Goal: Transaction & Acquisition: Purchase product/service

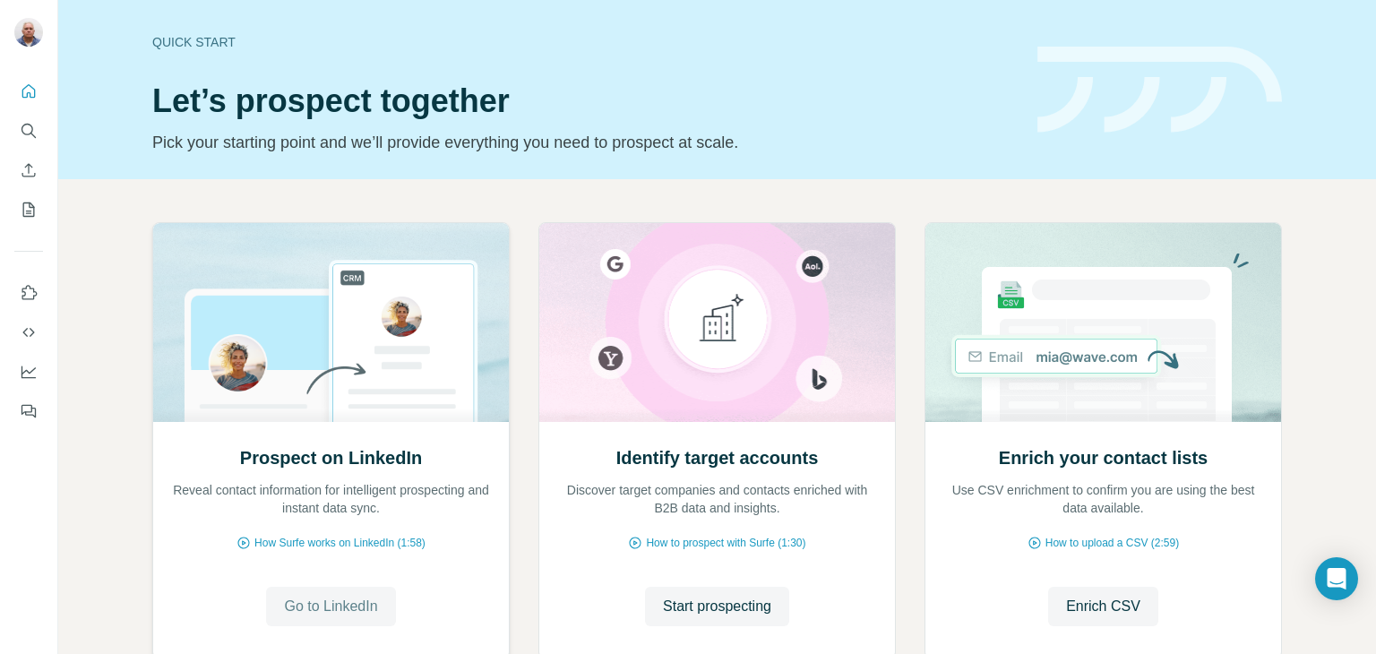
click at [328, 608] on span "Go to LinkedIn" at bounding box center [330, 607] width 93 height 22
click at [340, 605] on span "Go to LinkedIn" at bounding box center [330, 607] width 93 height 22
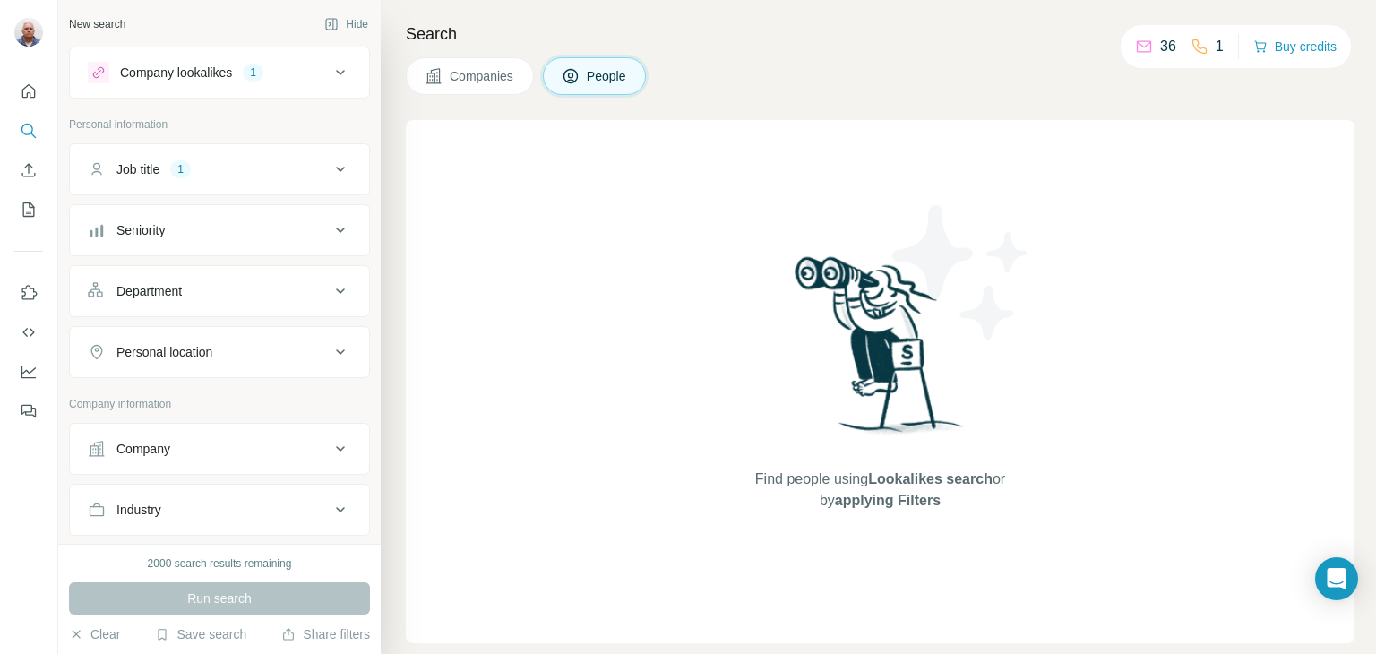
click at [608, 82] on span "People" at bounding box center [607, 76] width 41 height 18
click at [502, 82] on span "Companies" at bounding box center [482, 76] width 65 height 18
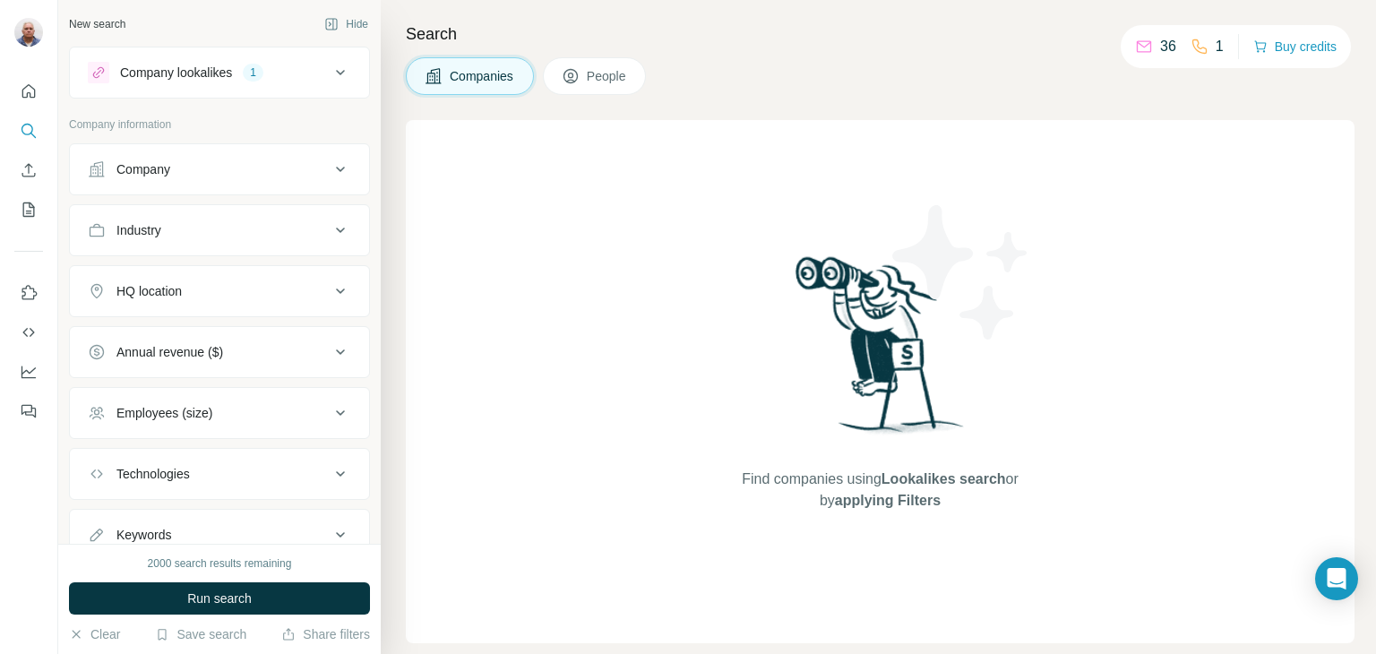
click at [330, 165] on icon at bounding box center [341, 170] width 22 height 22
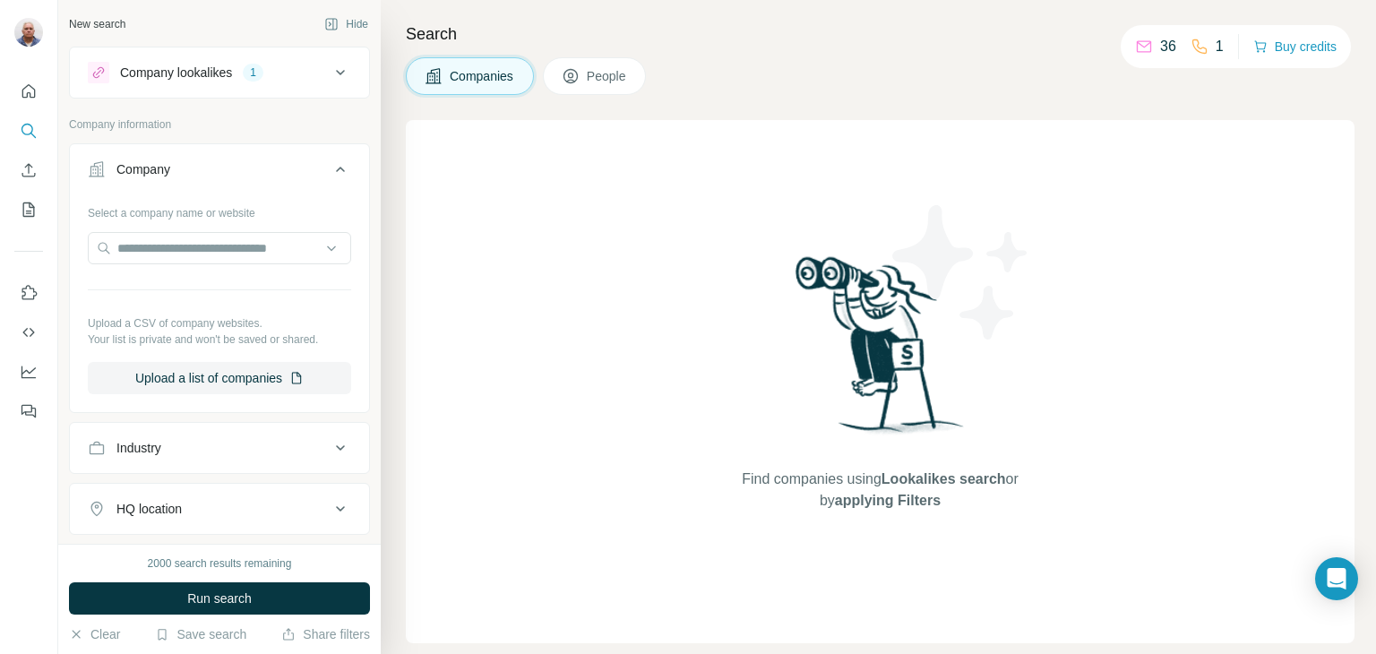
click at [330, 165] on icon at bounding box center [341, 170] width 22 height 22
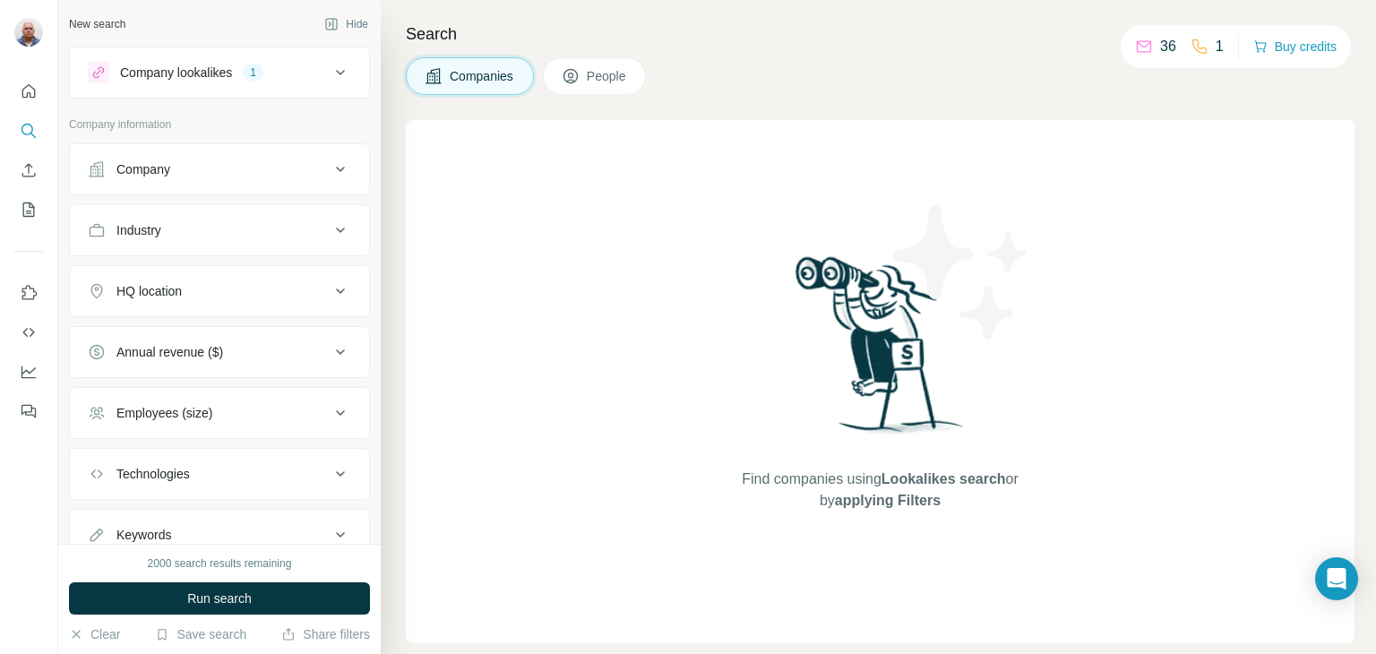
click at [330, 228] on icon at bounding box center [341, 231] width 22 height 22
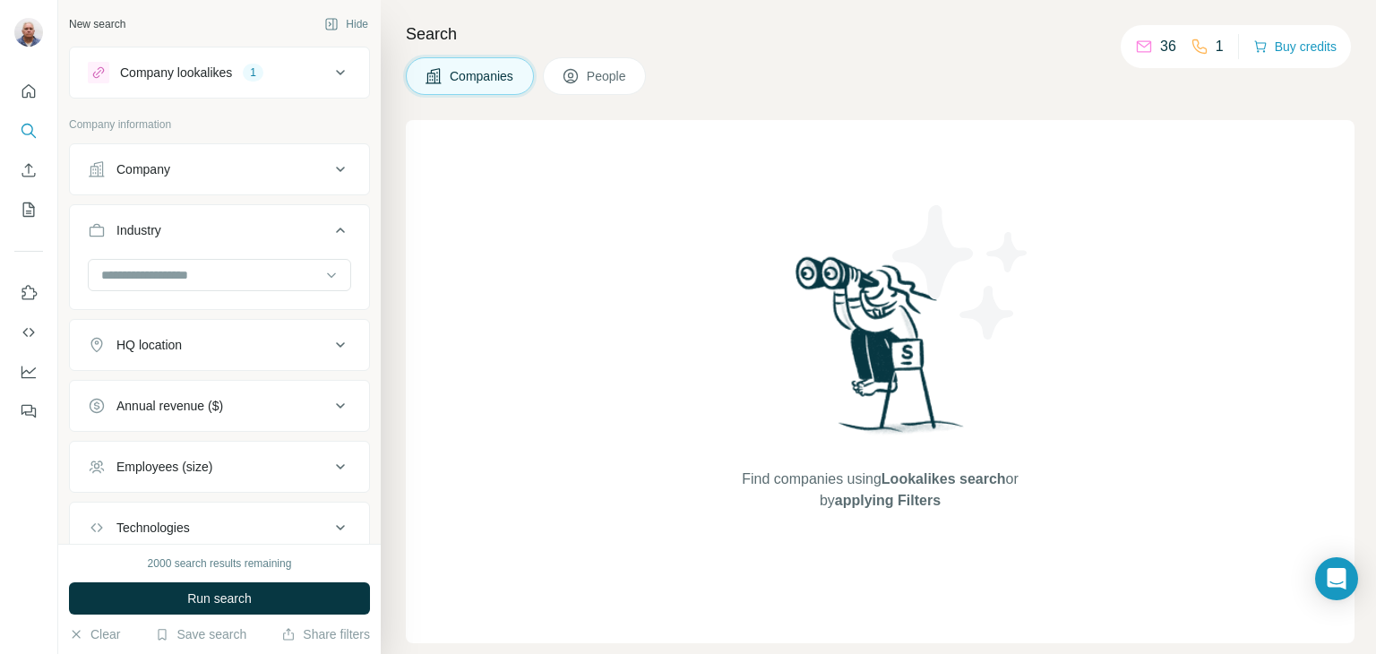
click at [330, 228] on icon at bounding box center [341, 231] width 22 height 22
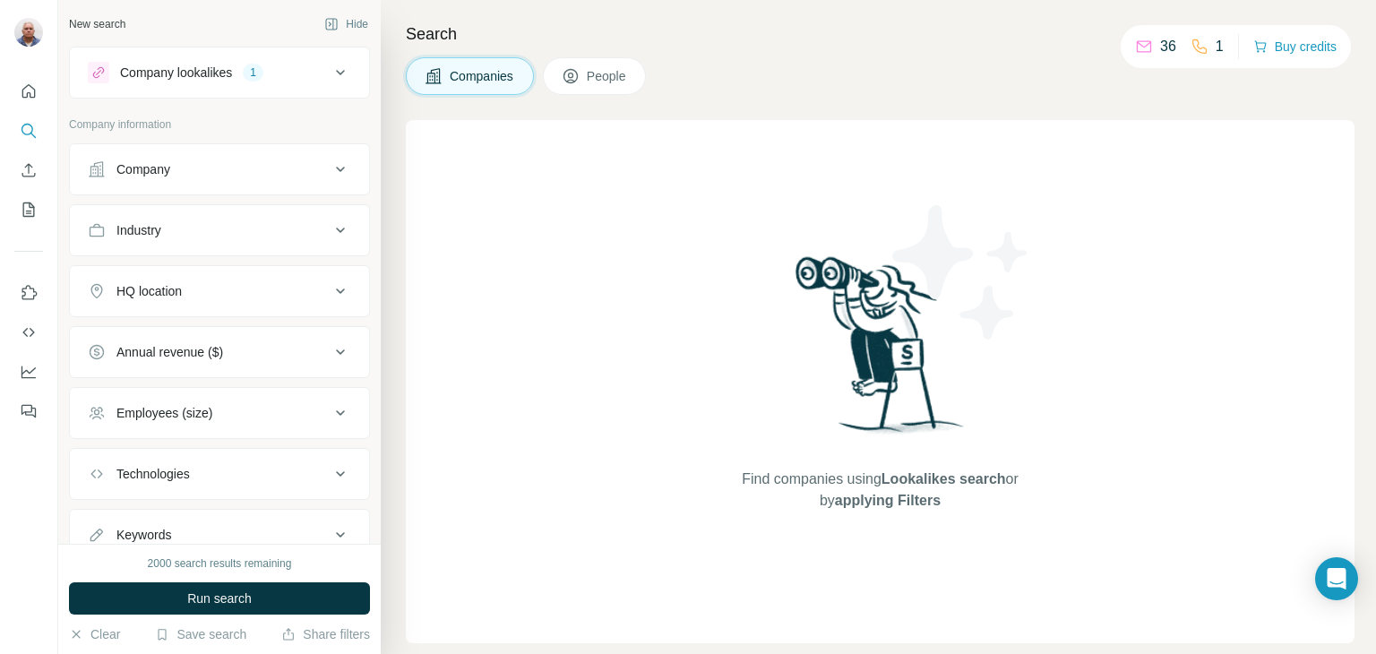
click at [330, 227] on icon at bounding box center [341, 231] width 22 height 22
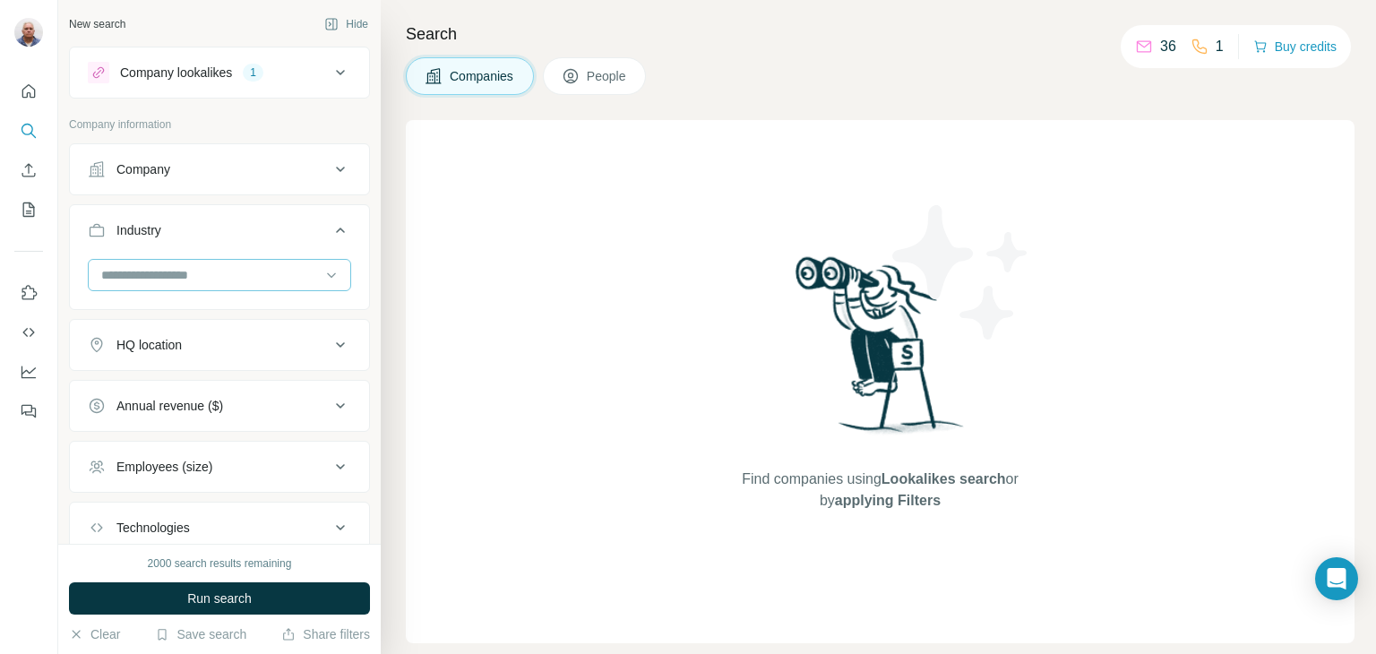
click at [149, 273] on input at bounding box center [209, 275] width 221 height 20
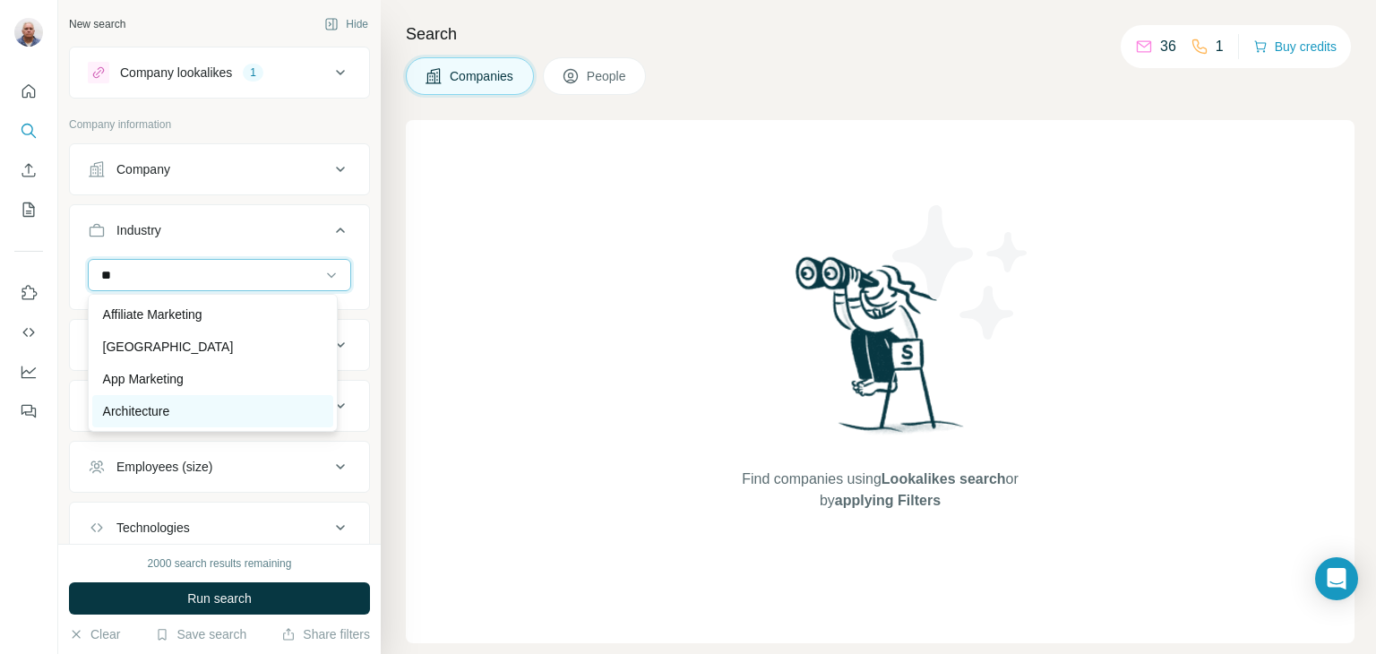
type input "**"
click at [177, 409] on div "Architecture" at bounding box center [213, 411] width 220 height 18
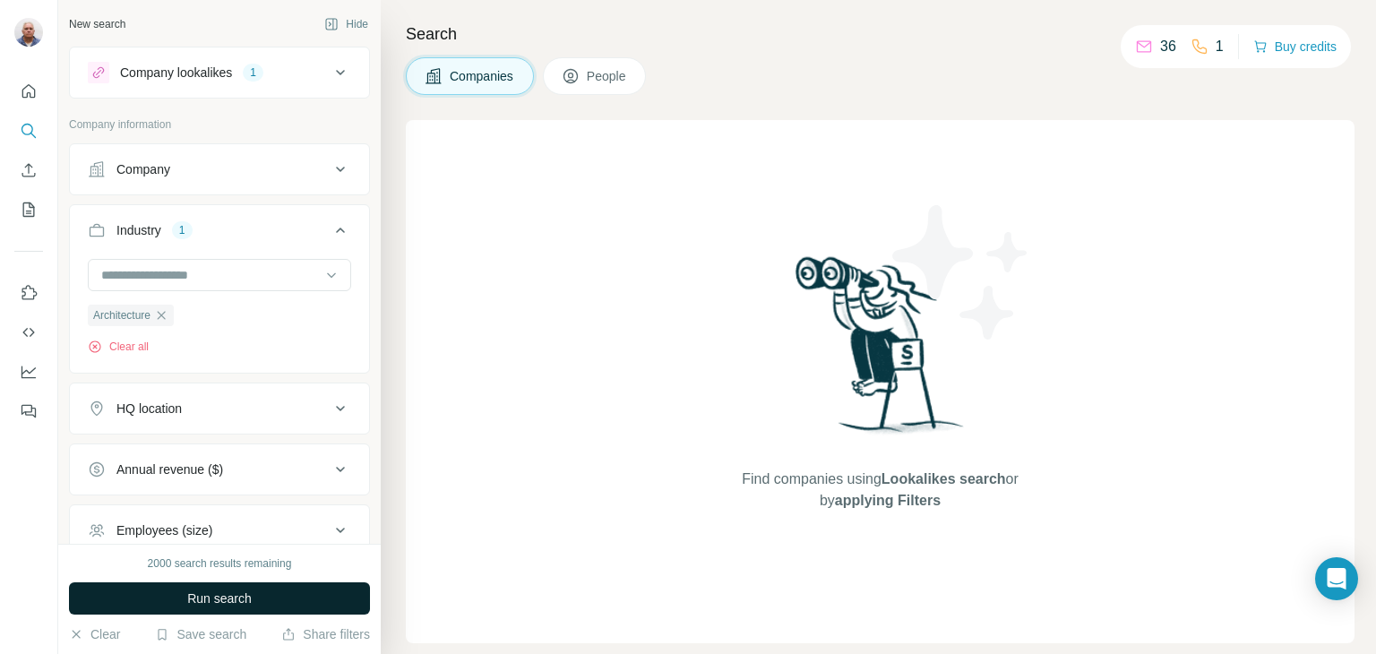
click at [225, 604] on span "Run search" at bounding box center [219, 599] width 65 height 18
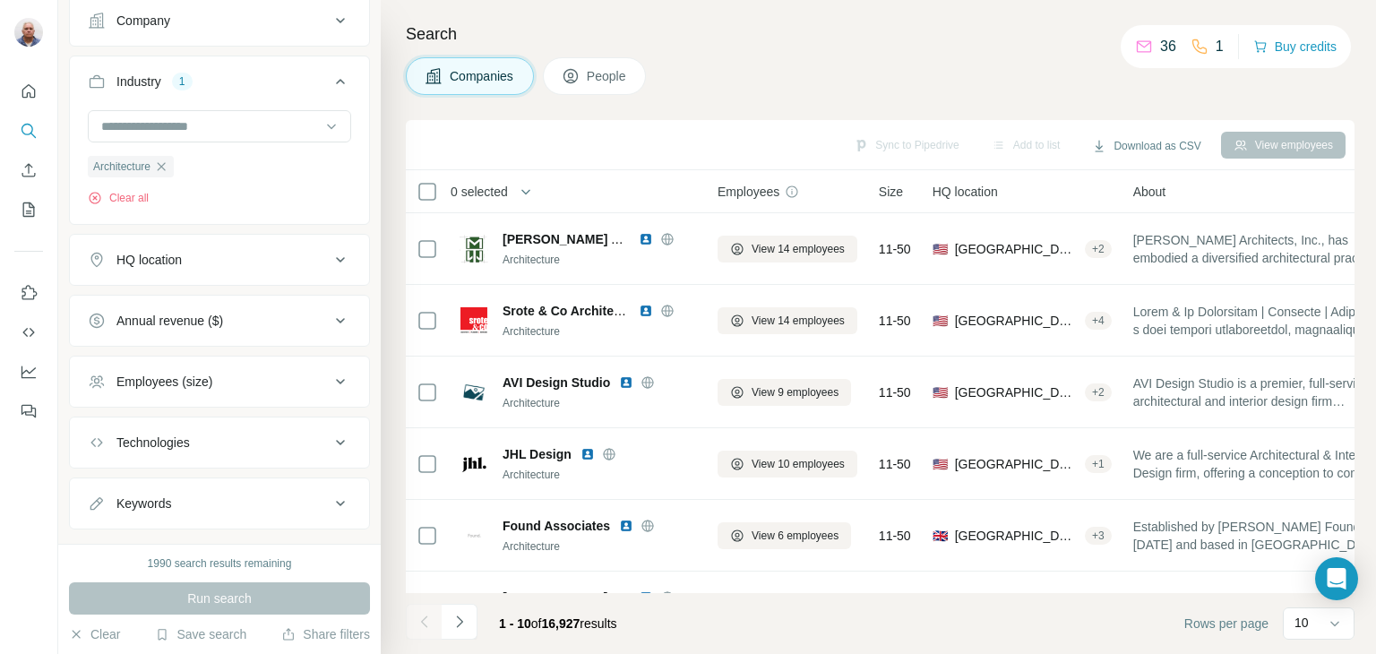
scroll to position [166, 0]
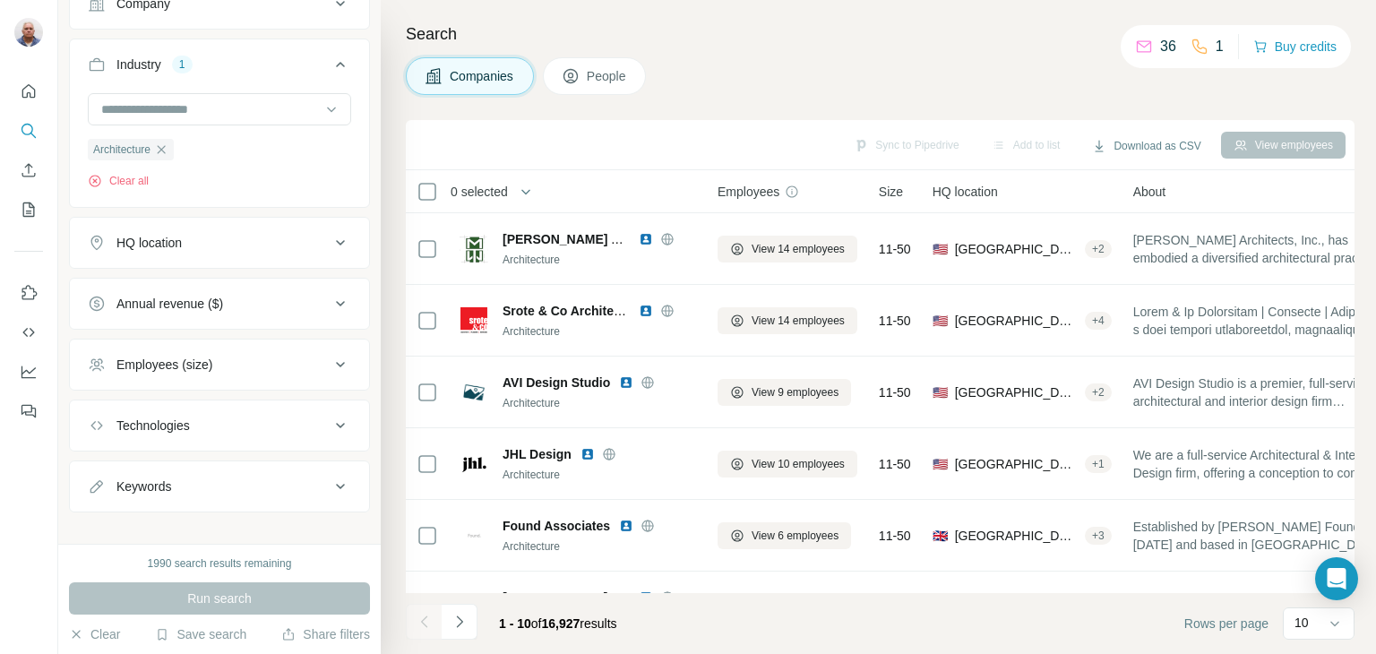
click at [330, 484] on icon at bounding box center [341, 487] width 22 height 22
click at [186, 531] on input "text" at bounding box center [202, 531] width 228 height 32
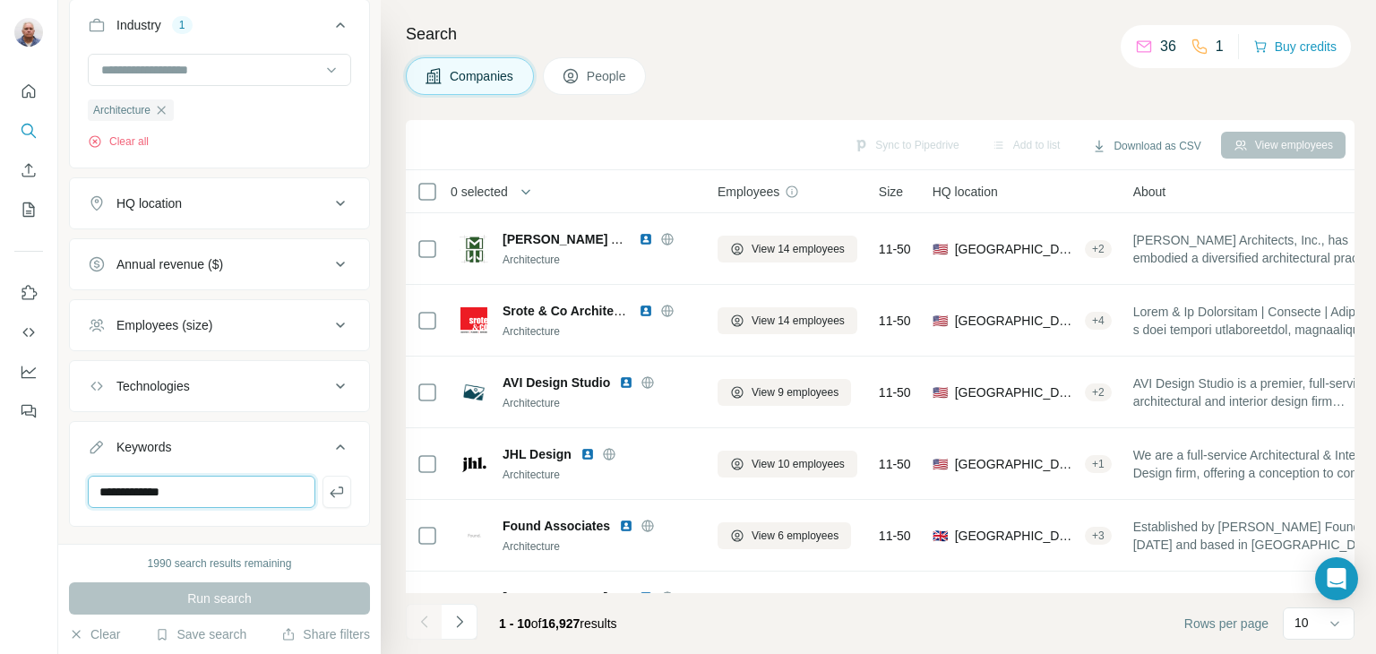
scroll to position [236, 0]
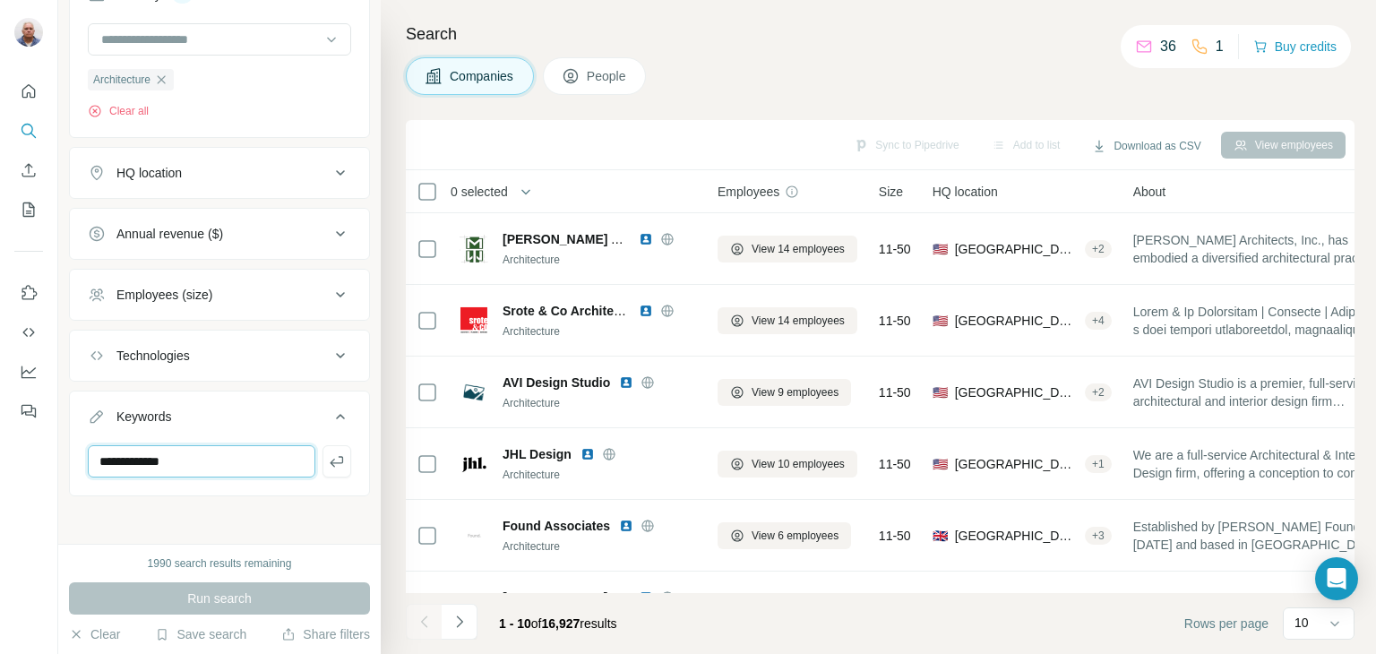
click at [141, 463] on input "**********" at bounding box center [202, 461] width 228 height 32
click at [128, 459] on input "**********" at bounding box center [202, 461] width 228 height 32
click at [181, 457] on input "**********" at bounding box center [202, 461] width 228 height 32
type input "**********"
click at [220, 590] on div "Run search" at bounding box center [219, 598] width 301 height 32
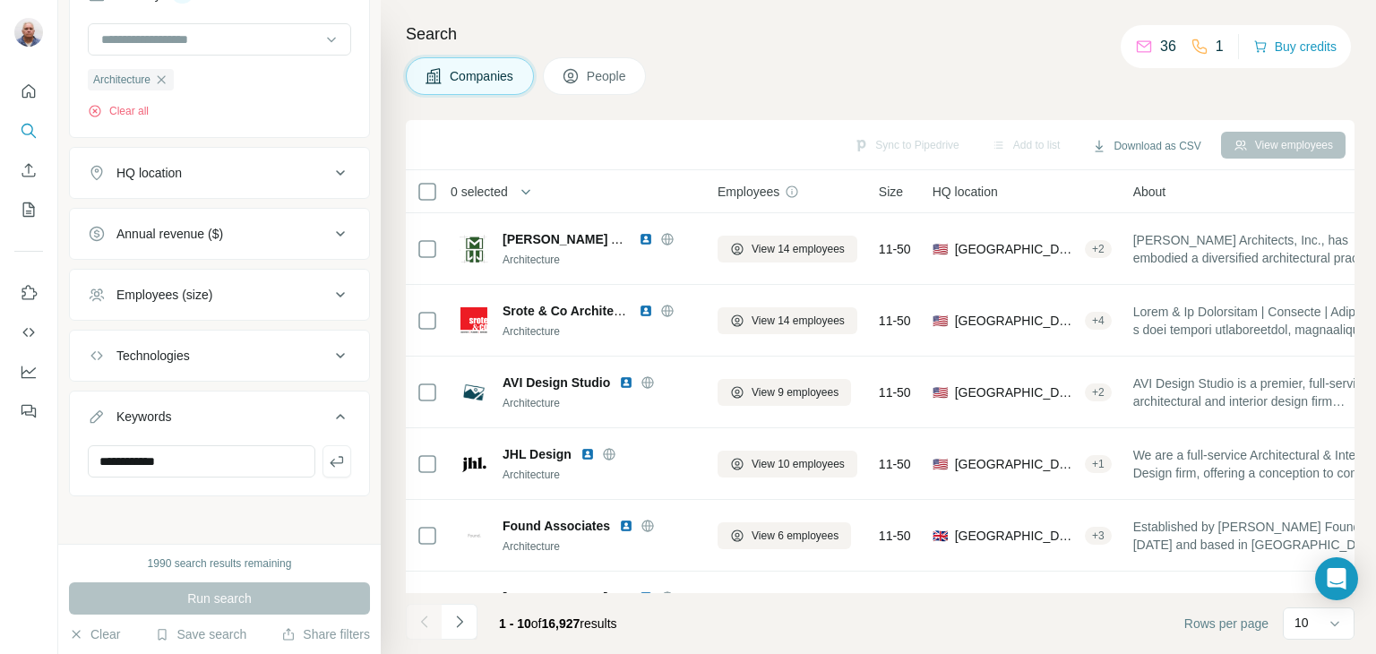
click at [998, 192] on span "HQ location" at bounding box center [965, 192] width 65 height 18
click at [336, 173] on icon at bounding box center [340, 172] width 9 height 5
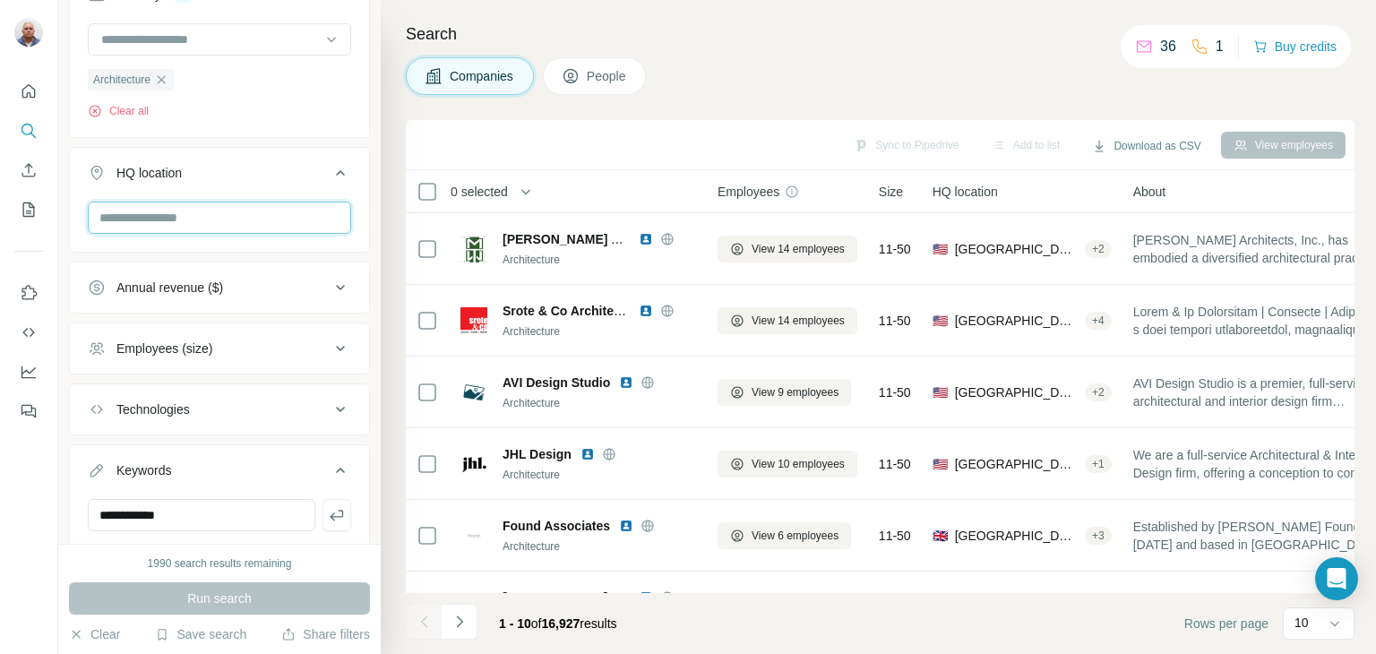
click at [180, 226] on input "text" at bounding box center [219, 218] width 263 height 32
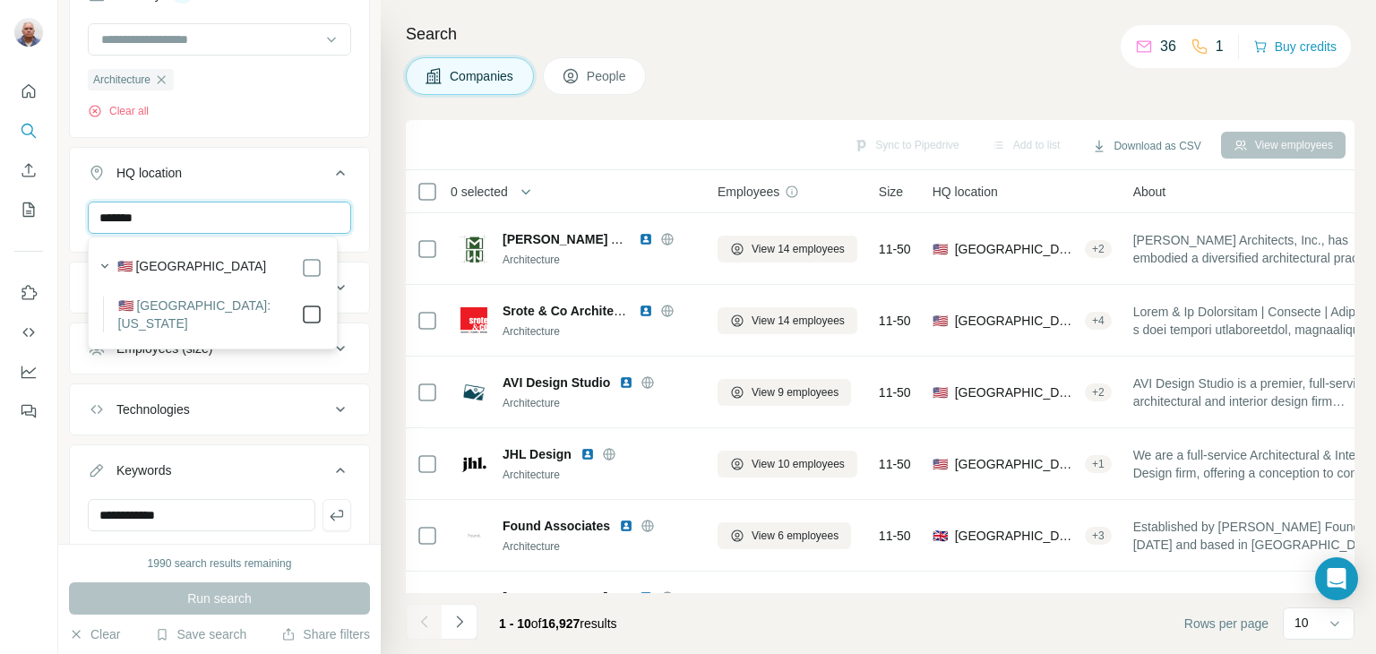
type input "*******"
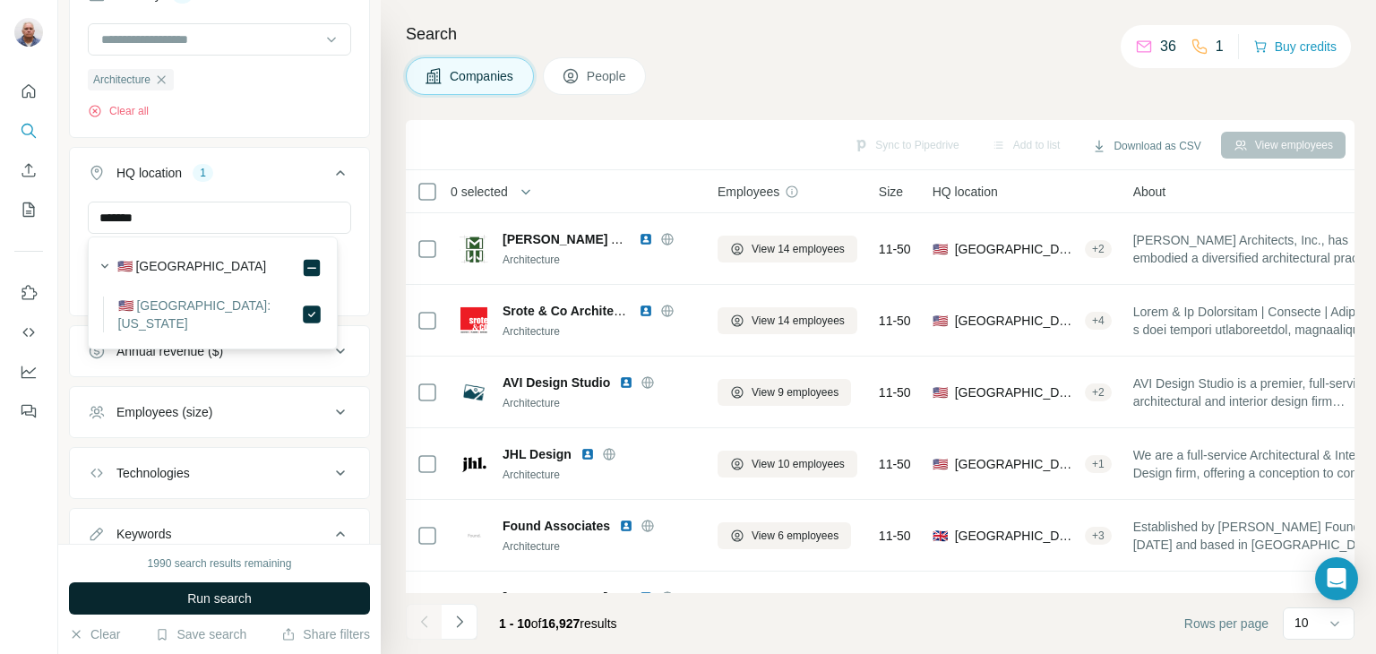
click at [228, 599] on span "Run search" at bounding box center [219, 599] width 65 height 18
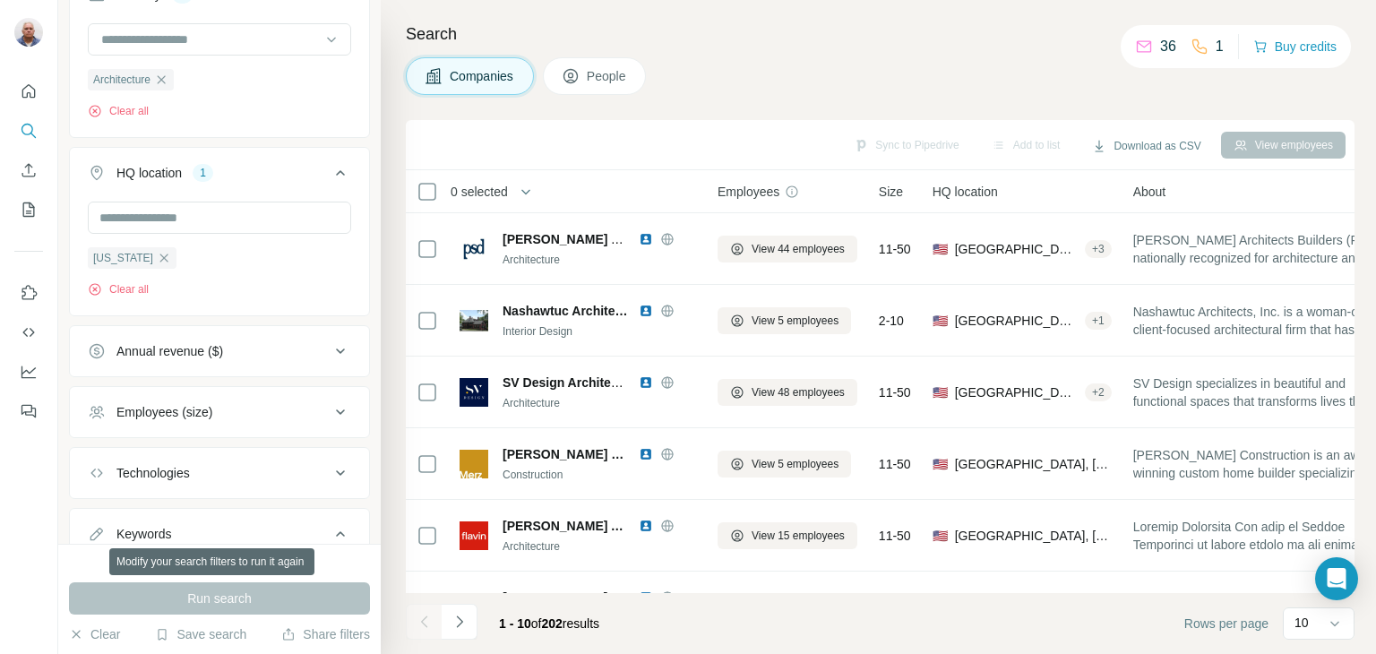
click at [228, 599] on div "Run search" at bounding box center [219, 598] width 301 height 32
click at [530, 193] on icon "button" at bounding box center [526, 192] width 18 height 18
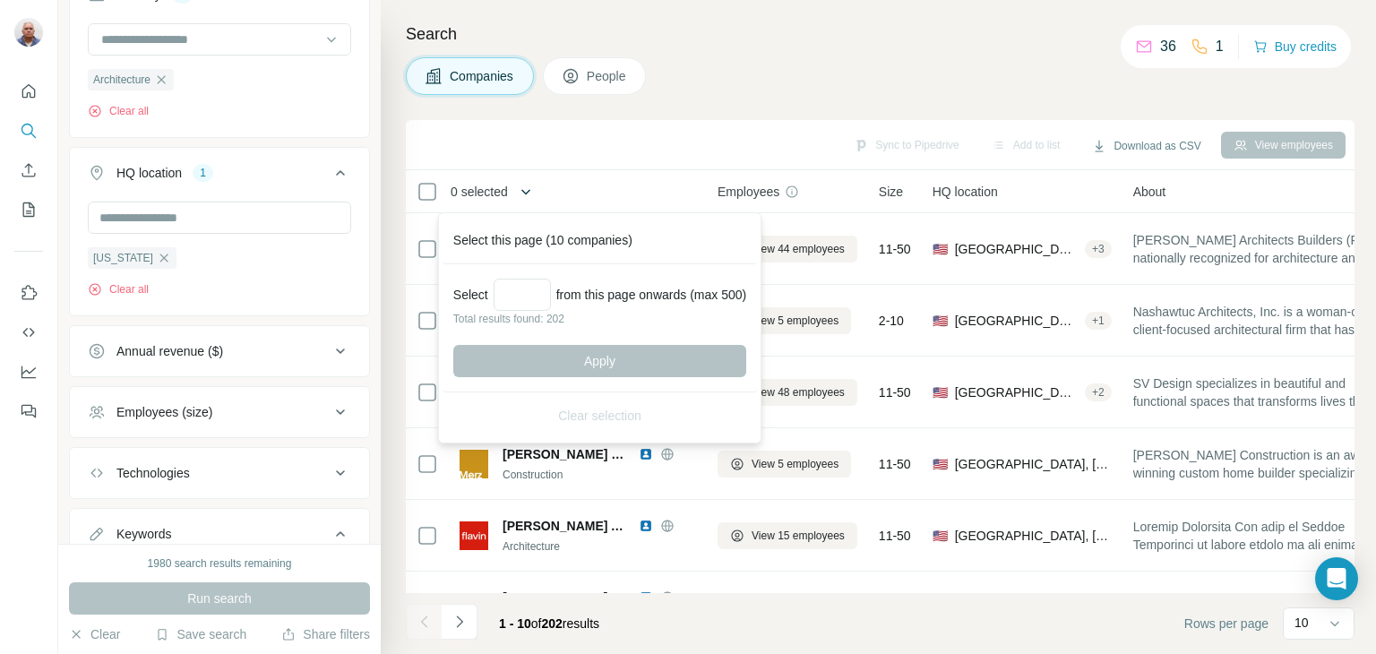
click at [521, 191] on button "button" at bounding box center [526, 192] width 36 height 36
click at [520, 285] on input "Select a number (up to 500)" at bounding box center [522, 295] width 57 height 32
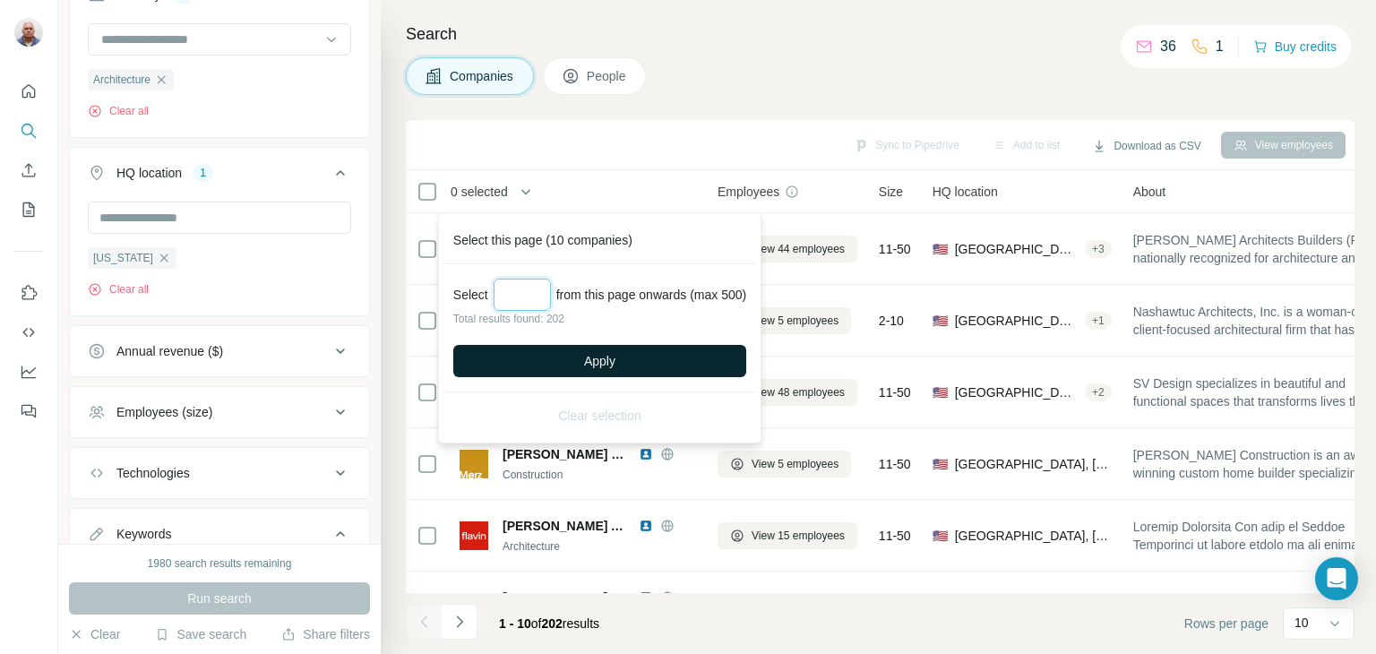
type input "***"
click at [616, 358] on span "Apply" at bounding box center [599, 361] width 31 height 18
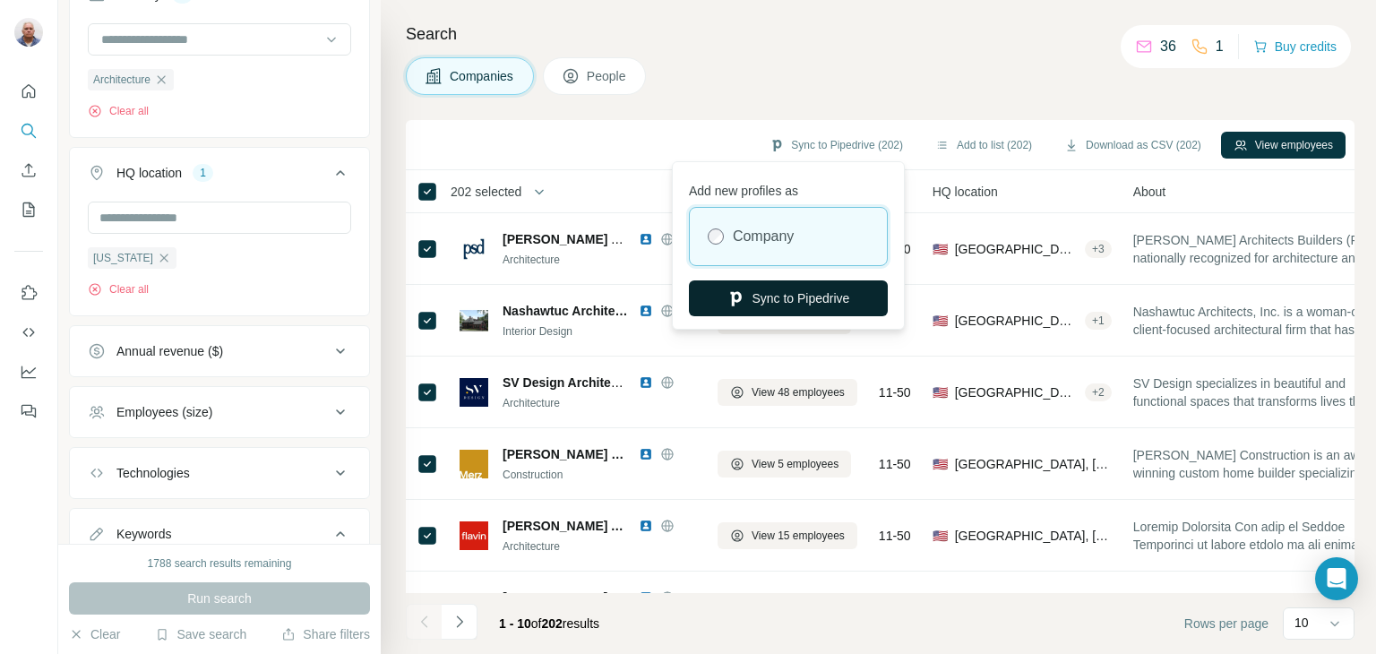
click at [801, 299] on button "Sync to Pipedrive" at bounding box center [788, 298] width 199 height 36
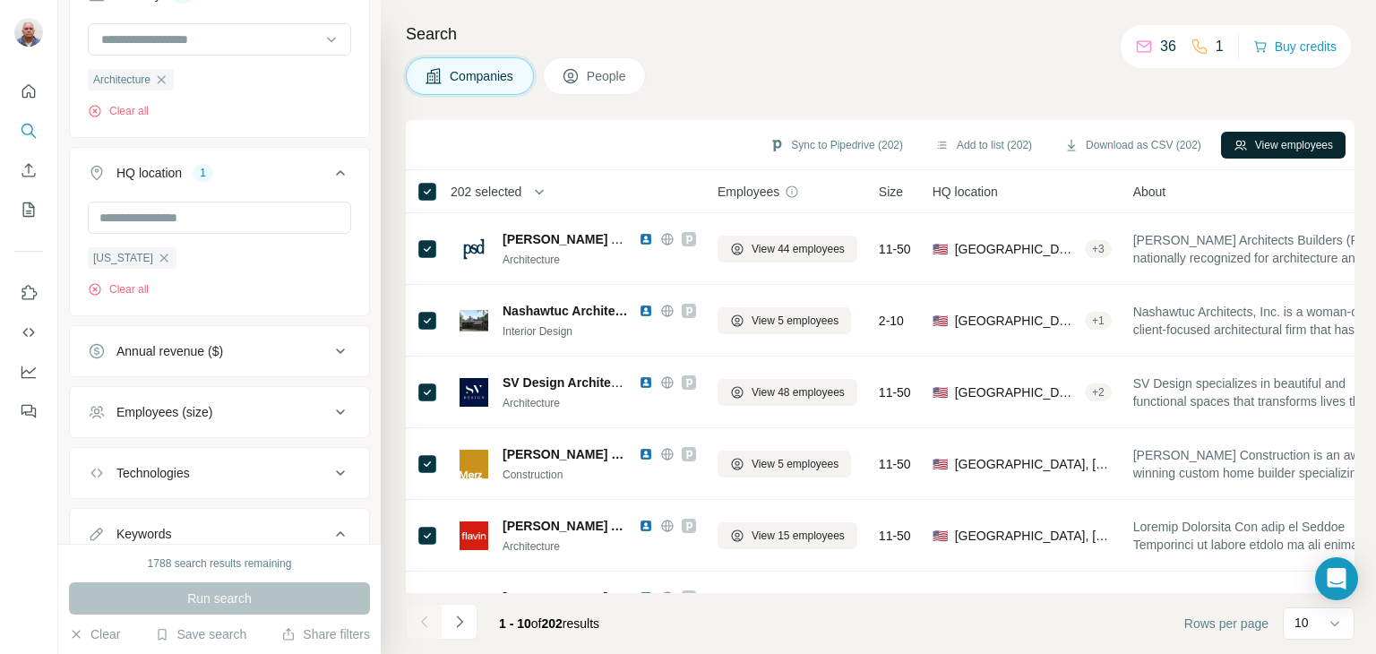
click at [1285, 144] on button "View employees" at bounding box center [1283, 145] width 125 height 27
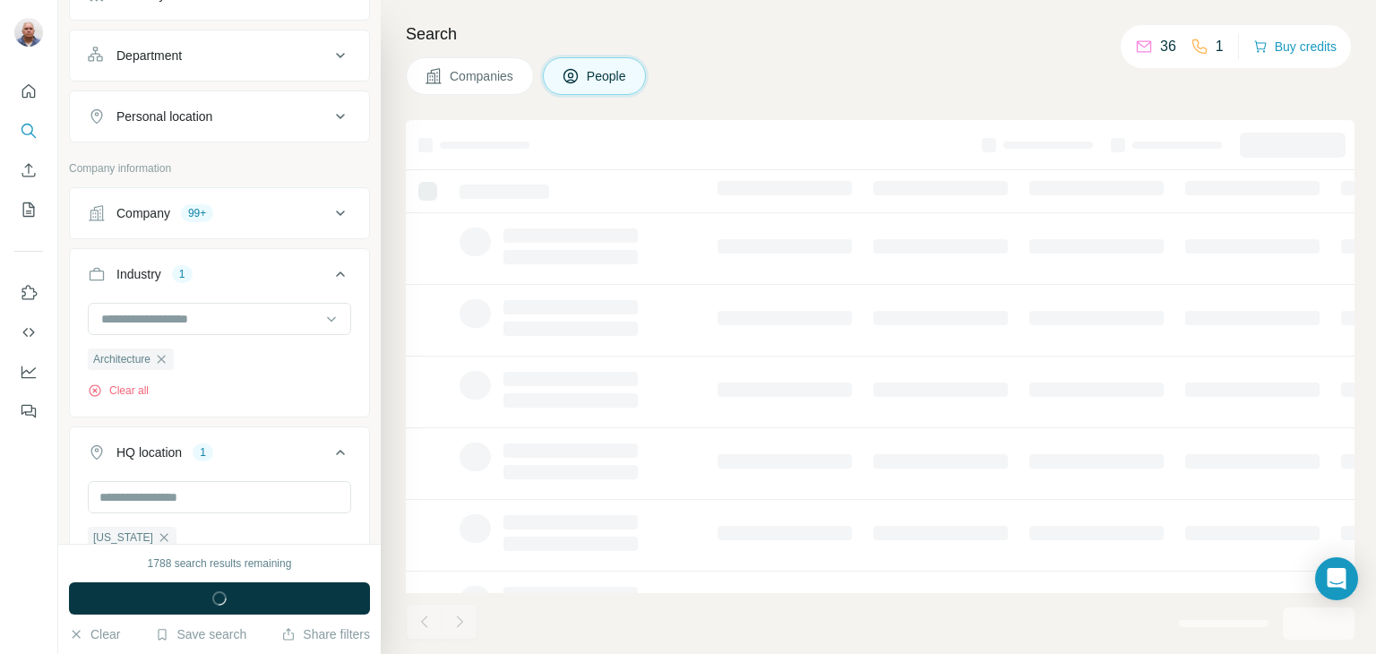
scroll to position [513, 0]
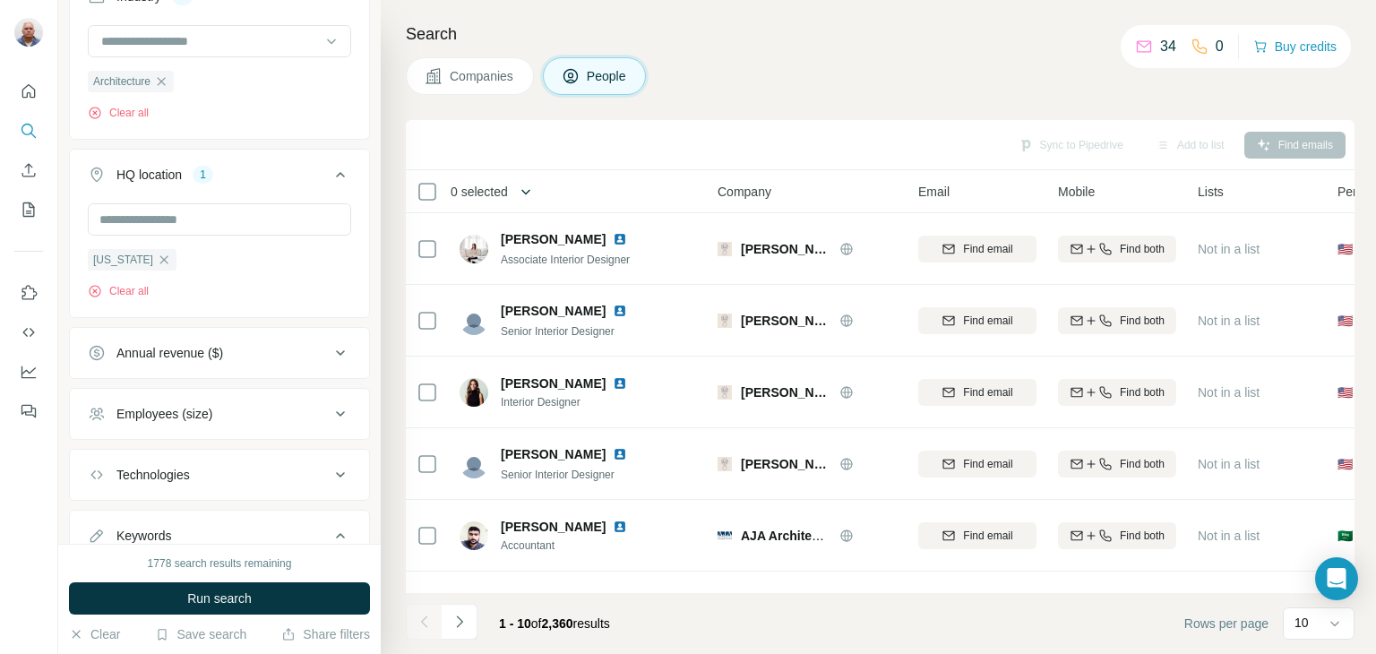
click at [528, 185] on icon "button" at bounding box center [526, 192] width 18 height 18
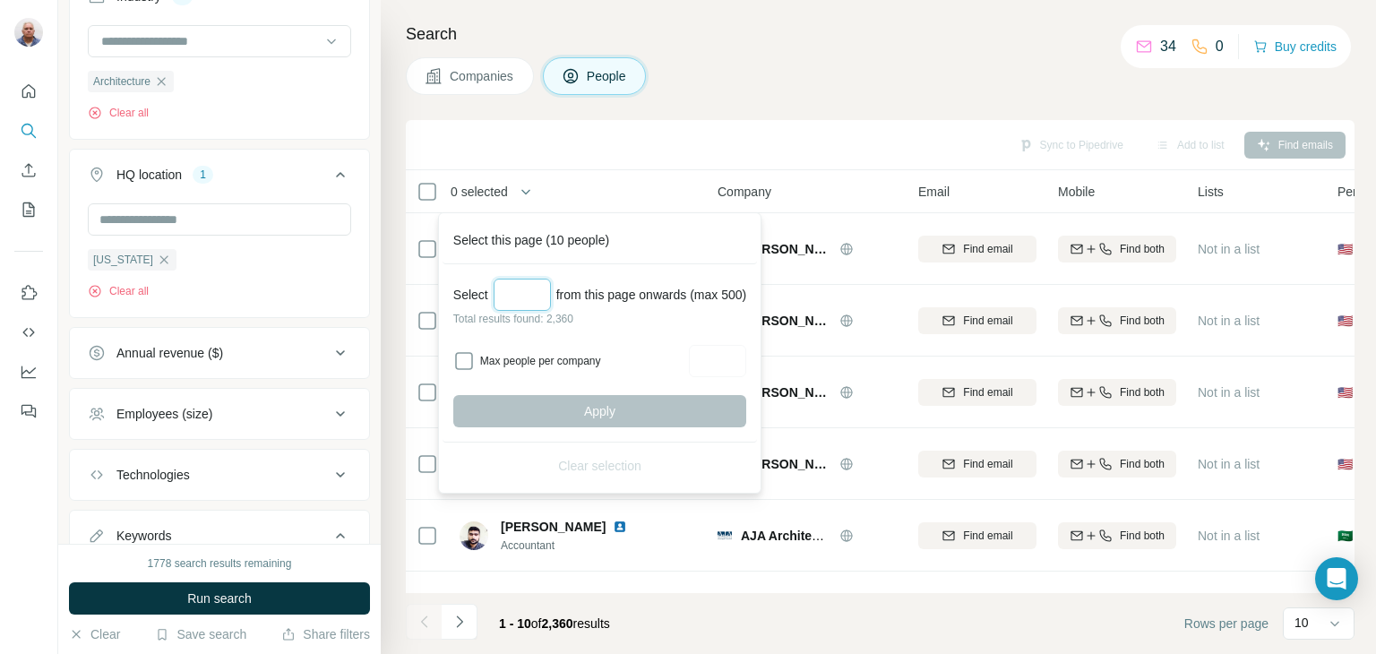
click at [513, 298] on input "Select a number (up to 500)" at bounding box center [522, 295] width 57 height 32
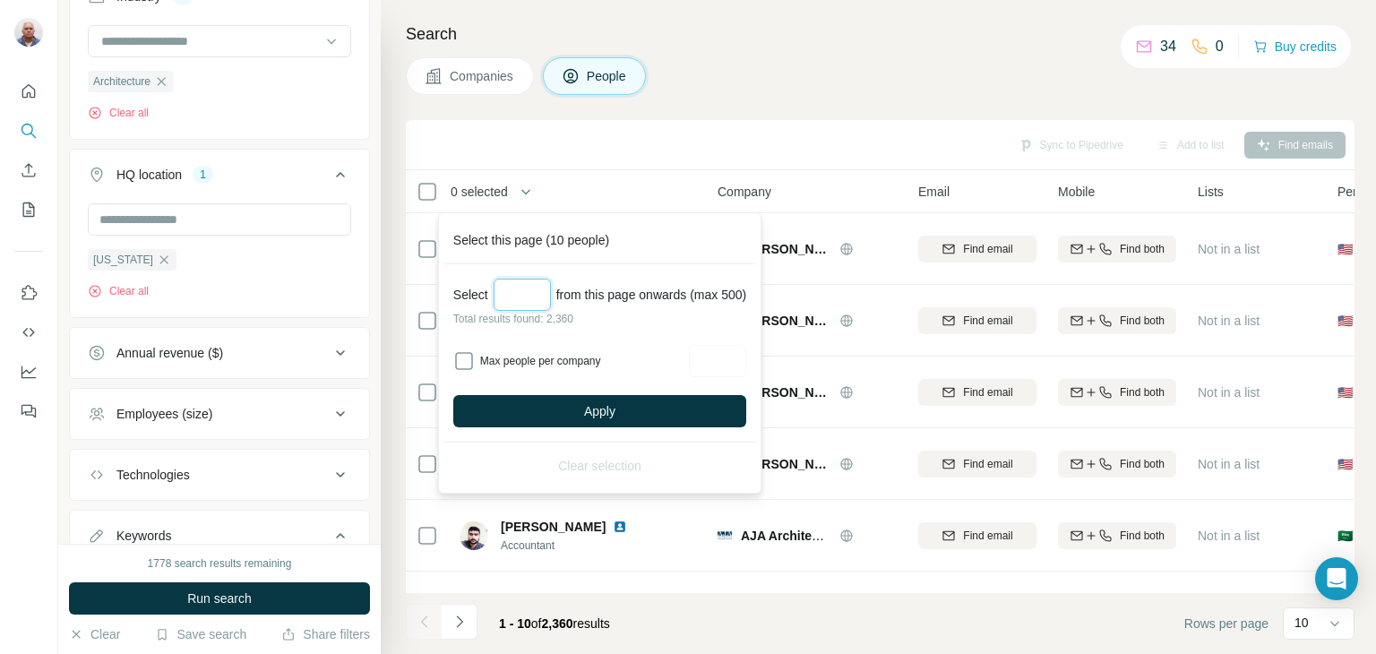
type input "***"
click at [613, 409] on span "Apply" at bounding box center [599, 411] width 31 height 18
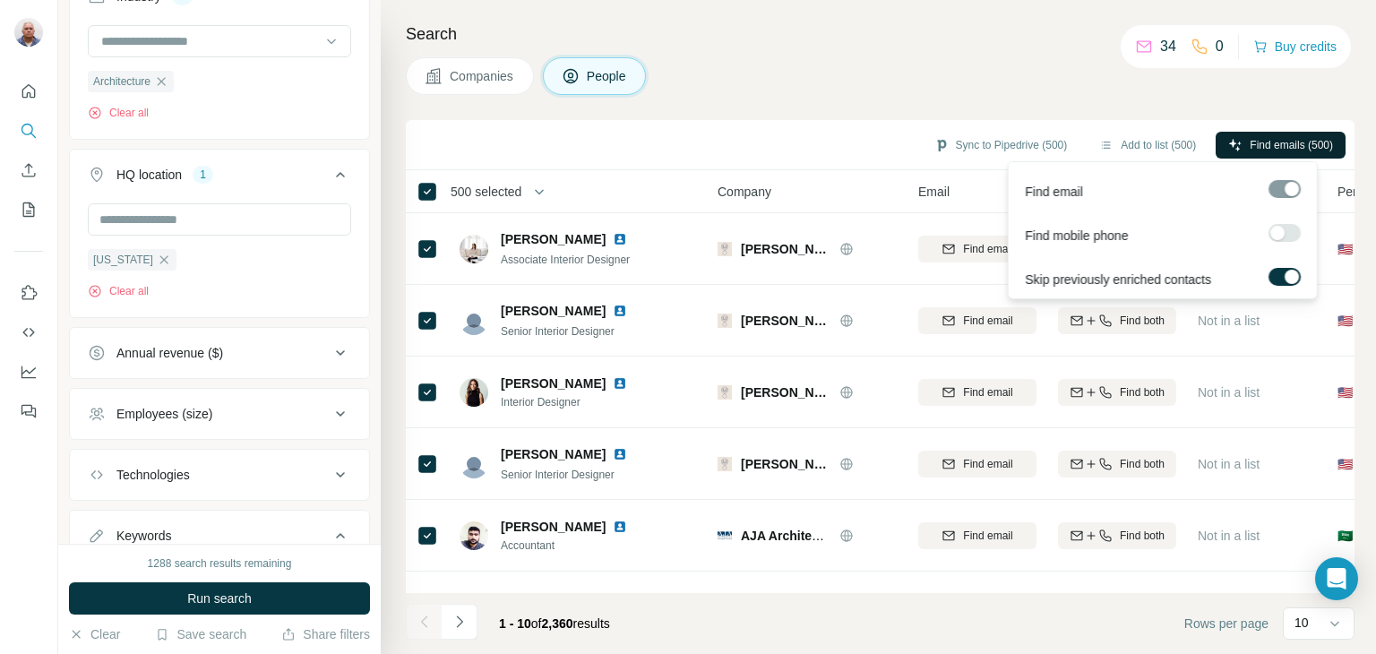
click at [1271, 144] on span "Find emails (500)" at bounding box center [1291, 145] width 83 height 16
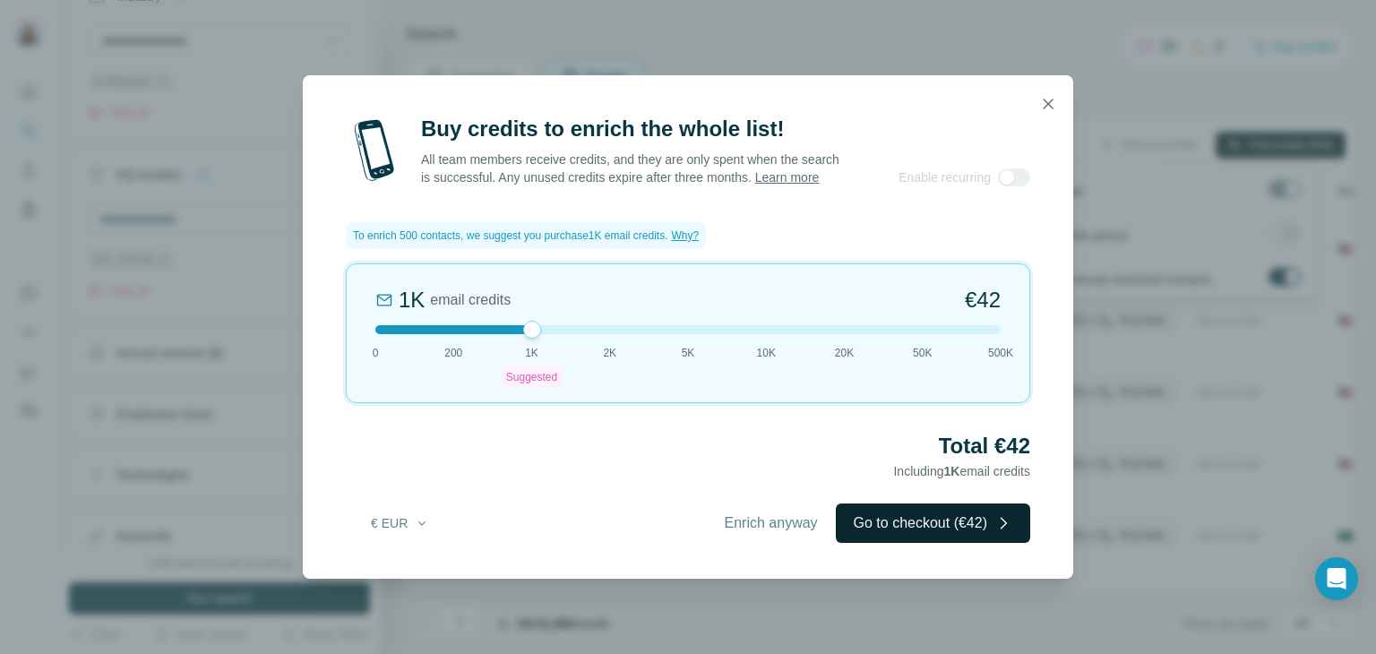
click at [928, 537] on button "Go to checkout (€42)" at bounding box center [933, 523] width 194 height 39
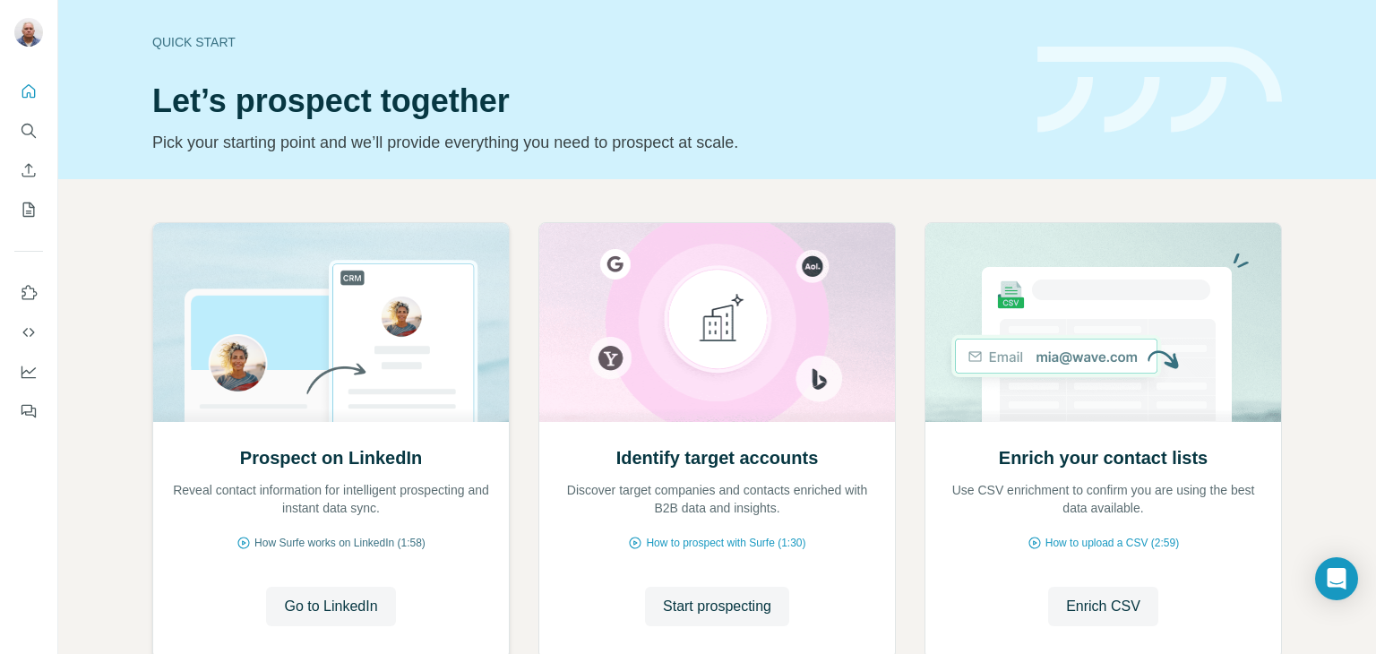
click at [342, 549] on span "How Surfe works on LinkedIn (1:58)" at bounding box center [339, 543] width 171 height 16
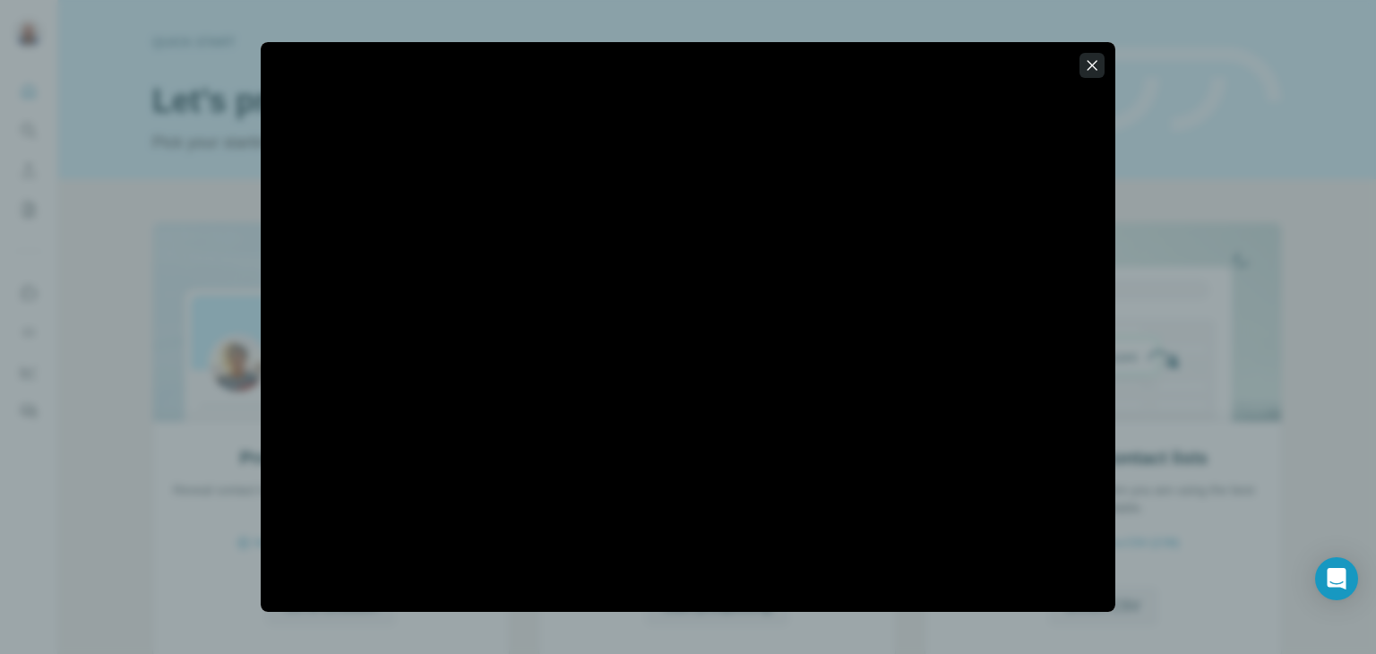
click at [1092, 60] on icon "button" at bounding box center [1092, 65] width 18 height 18
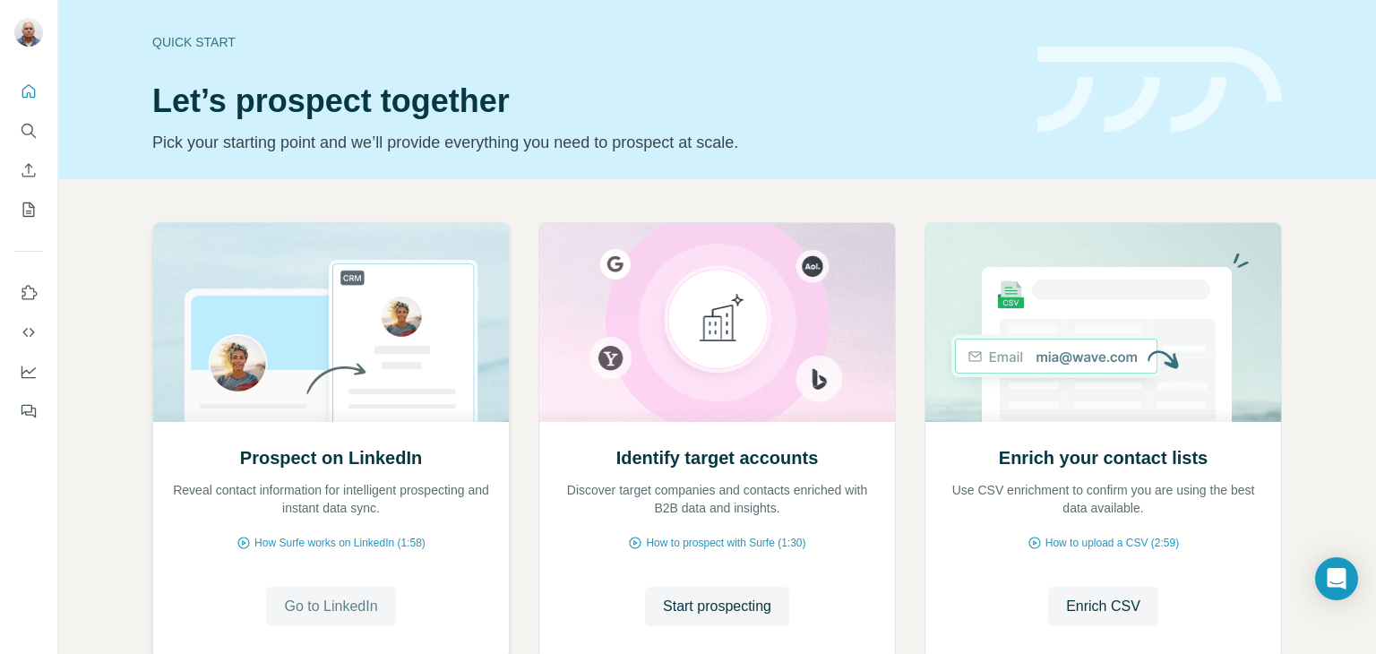
click at [343, 599] on span "Go to LinkedIn" at bounding box center [330, 607] width 93 height 22
click at [337, 607] on span "Go to LinkedIn" at bounding box center [330, 607] width 93 height 22
click at [27, 169] on icon "Enrich CSV" at bounding box center [29, 170] width 18 height 18
click at [325, 608] on span "Go to LinkedIn" at bounding box center [330, 607] width 93 height 22
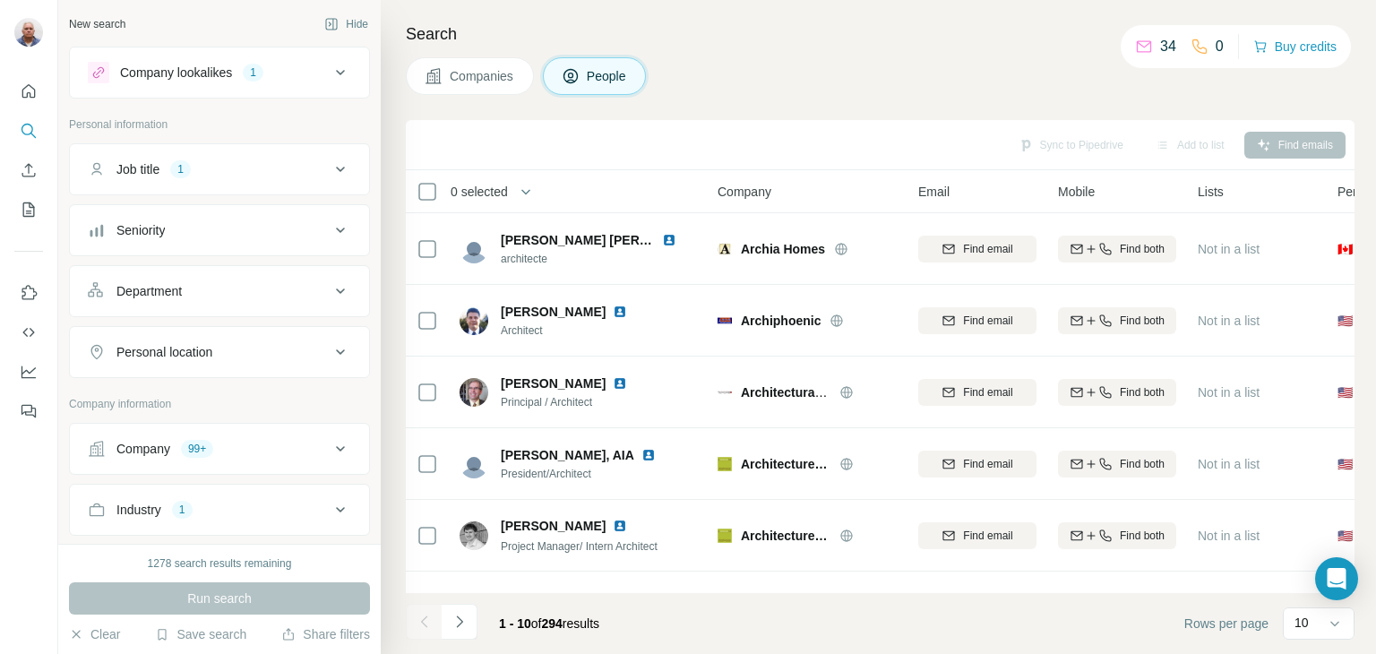
click at [803, 92] on div "Companies People" at bounding box center [880, 76] width 949 height 38
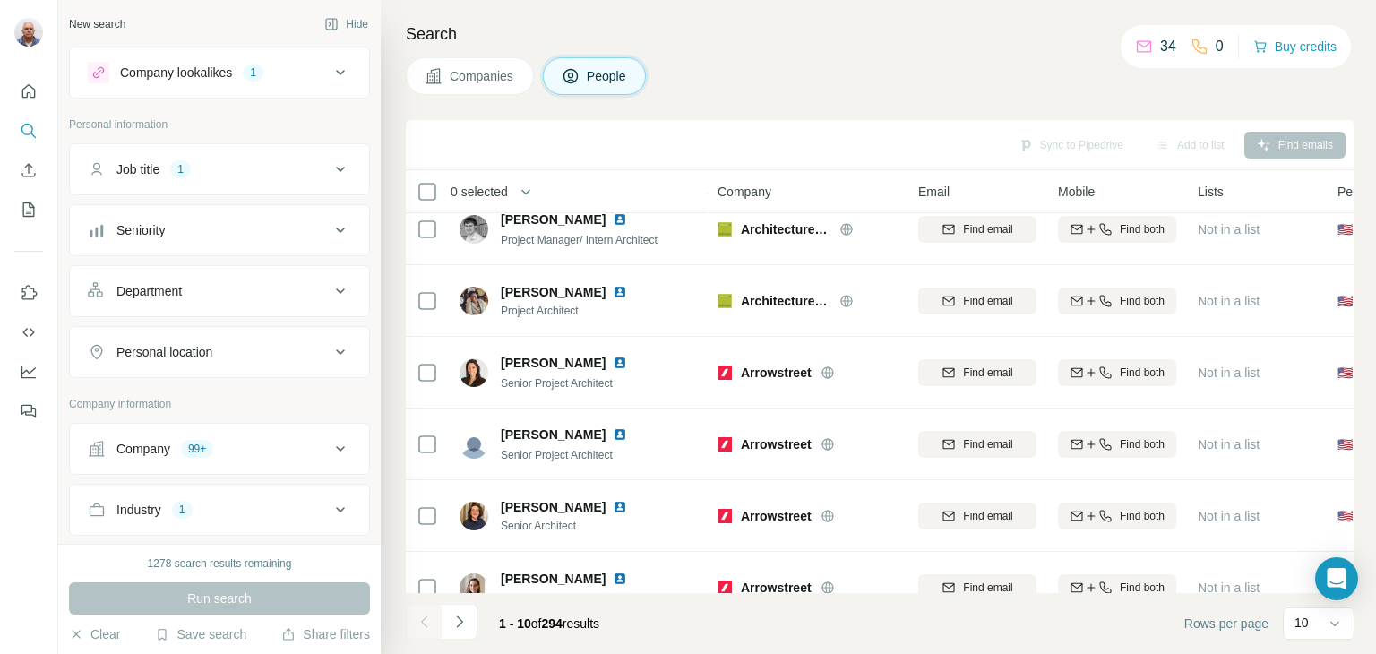
scroll to position [346, 0]
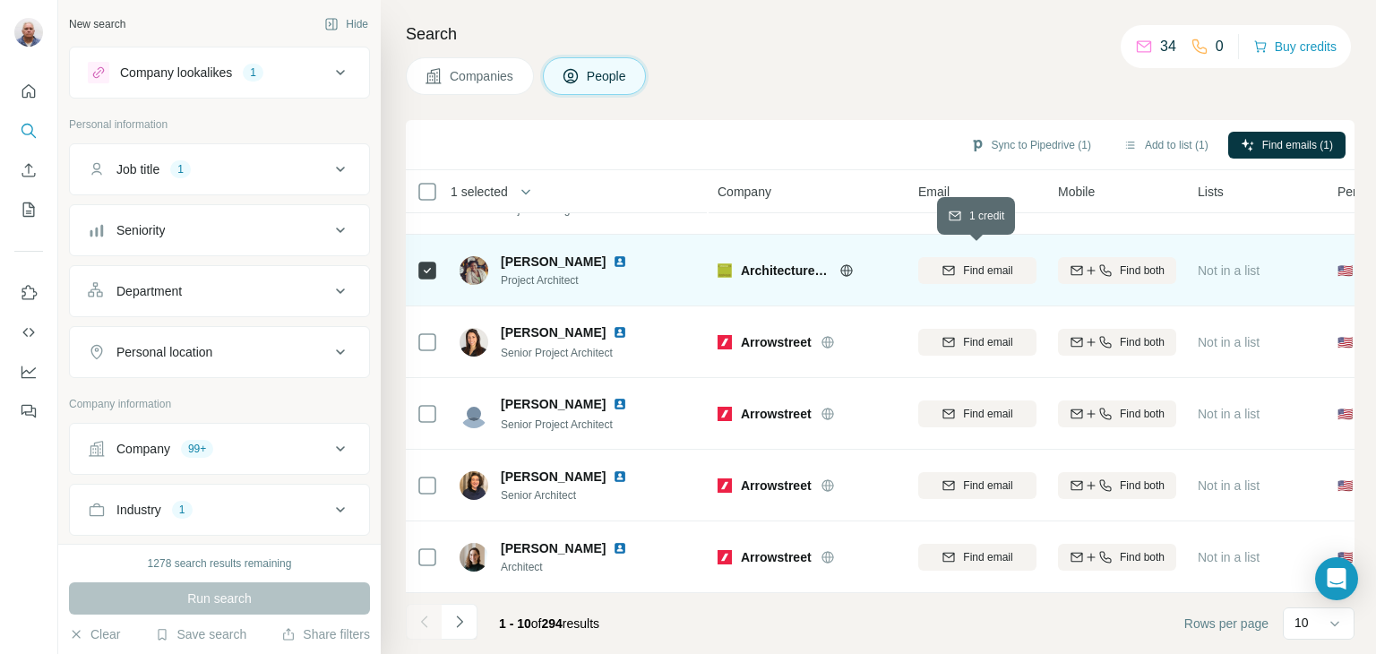
click at [991, 263] on span "Find email" at bounding box center [987, 271] width 49 height 16
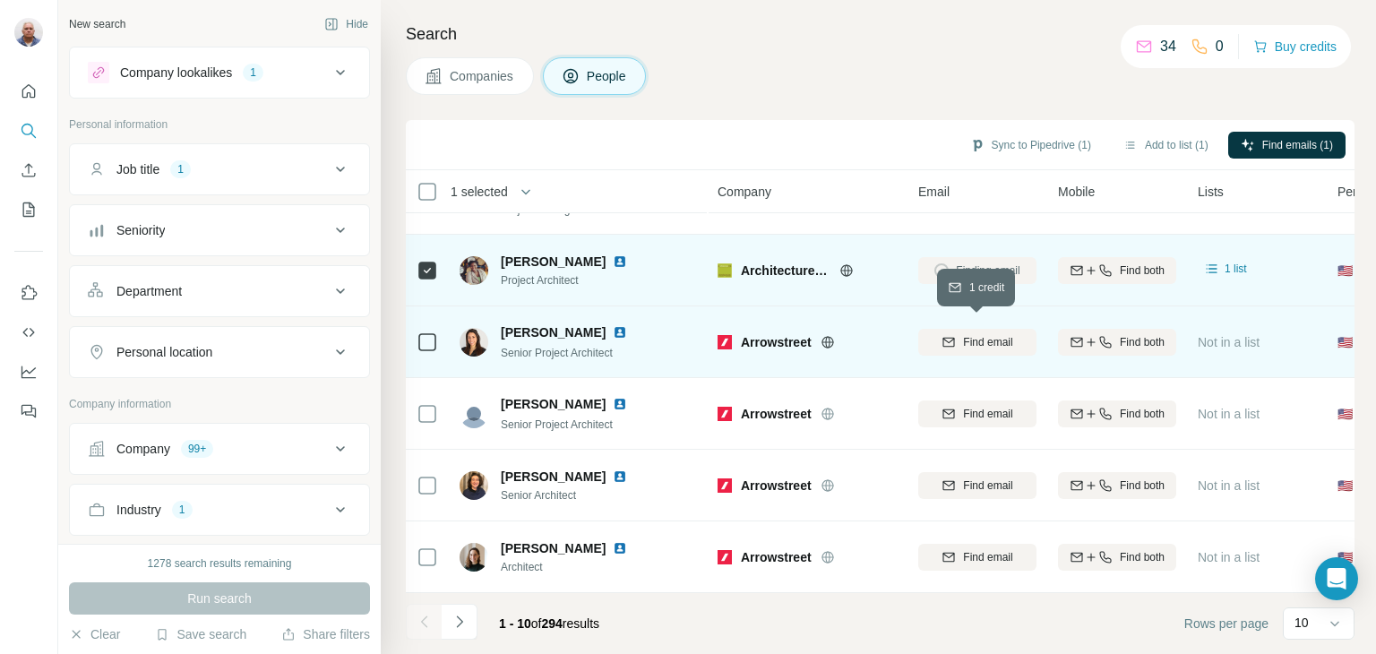
click at [1002, 334] on span "Find email" at bounding box center [987, 342] width 49 height 16
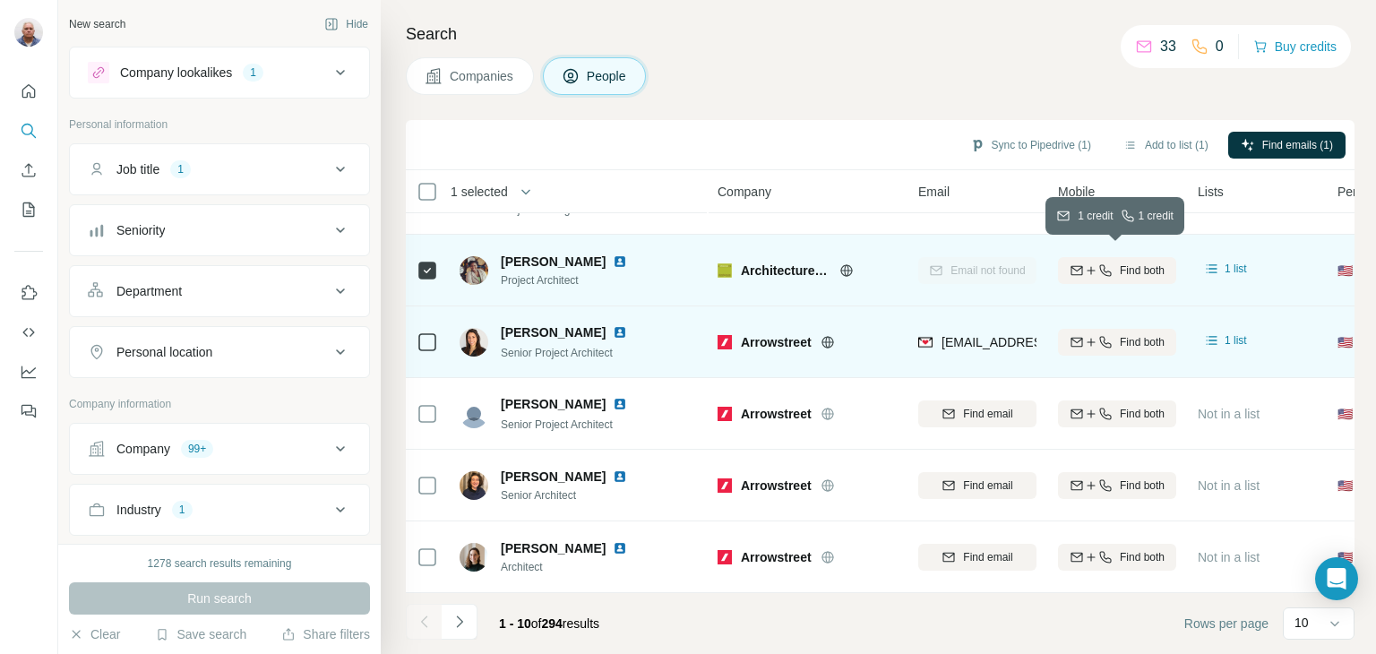
click at [1139, 263] on span "Find both" at bounding box center [1142, 271] width 45 height 16
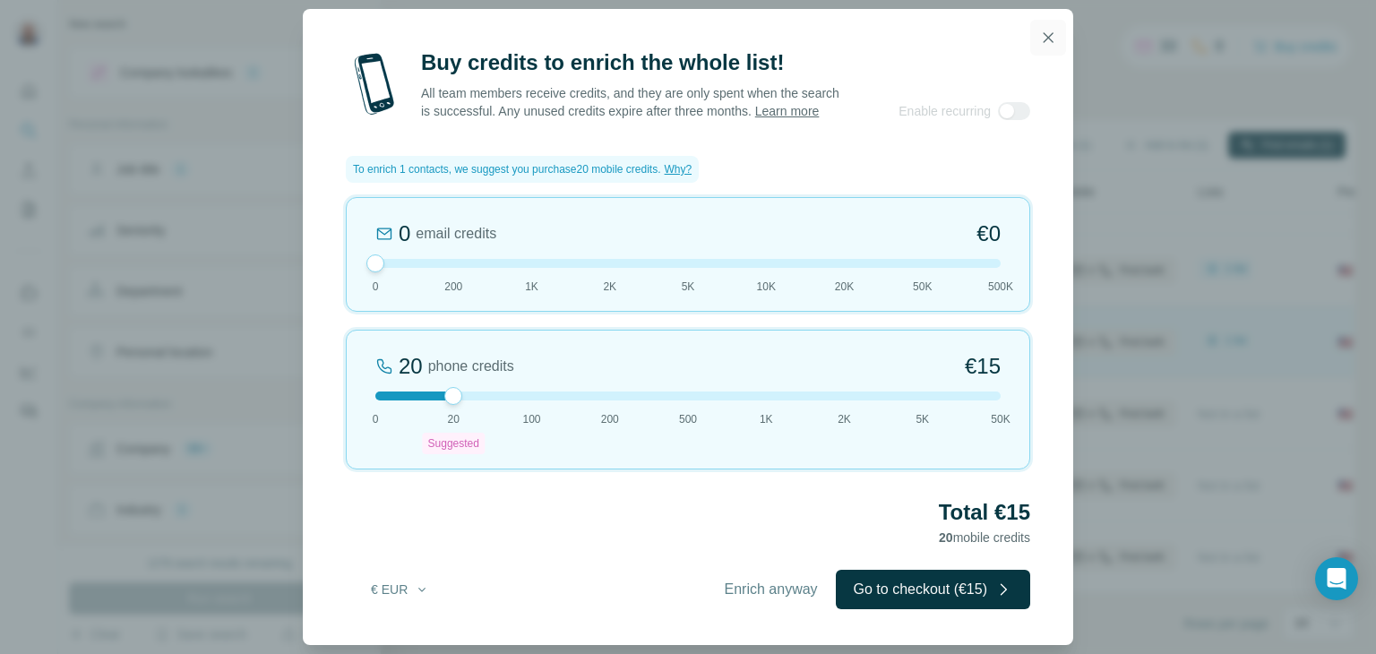
click at [1047, 33] on icon "button" at bounding box center [1048, 38] width 18 height 18
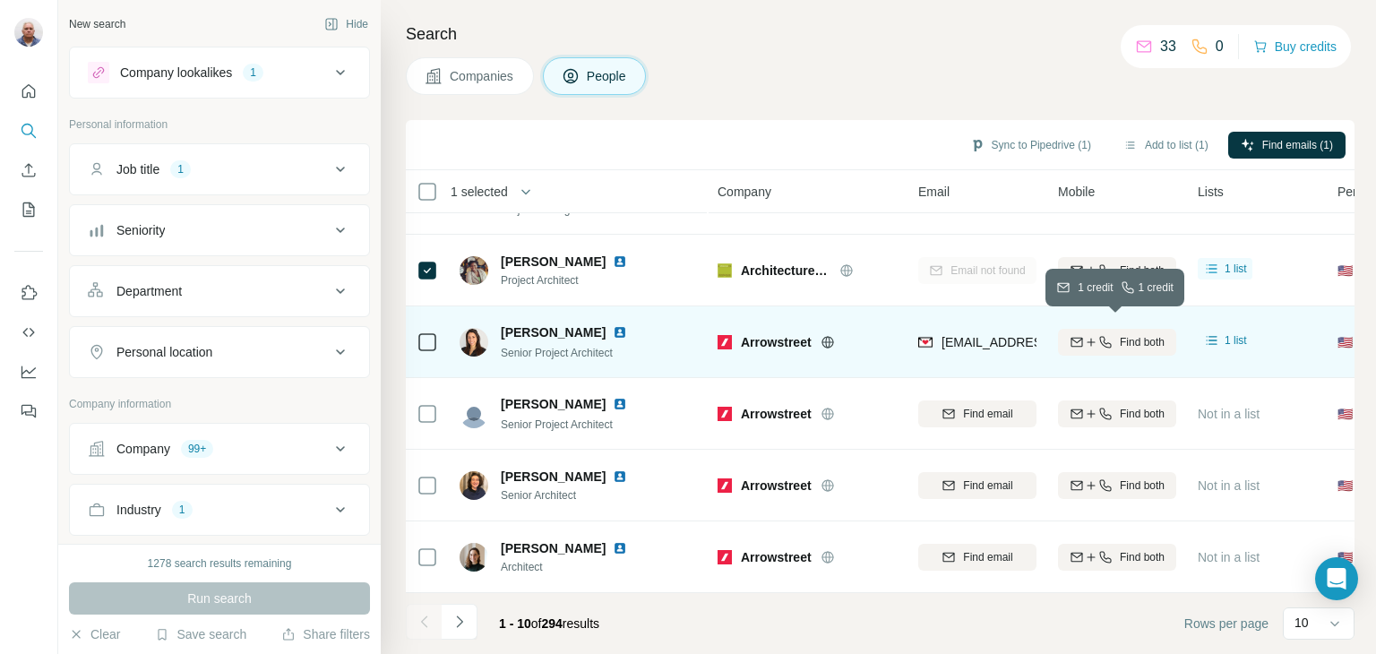
click at [1142, 334] on span "Find both" at bounding box center [1142, 342] width 45 height 16
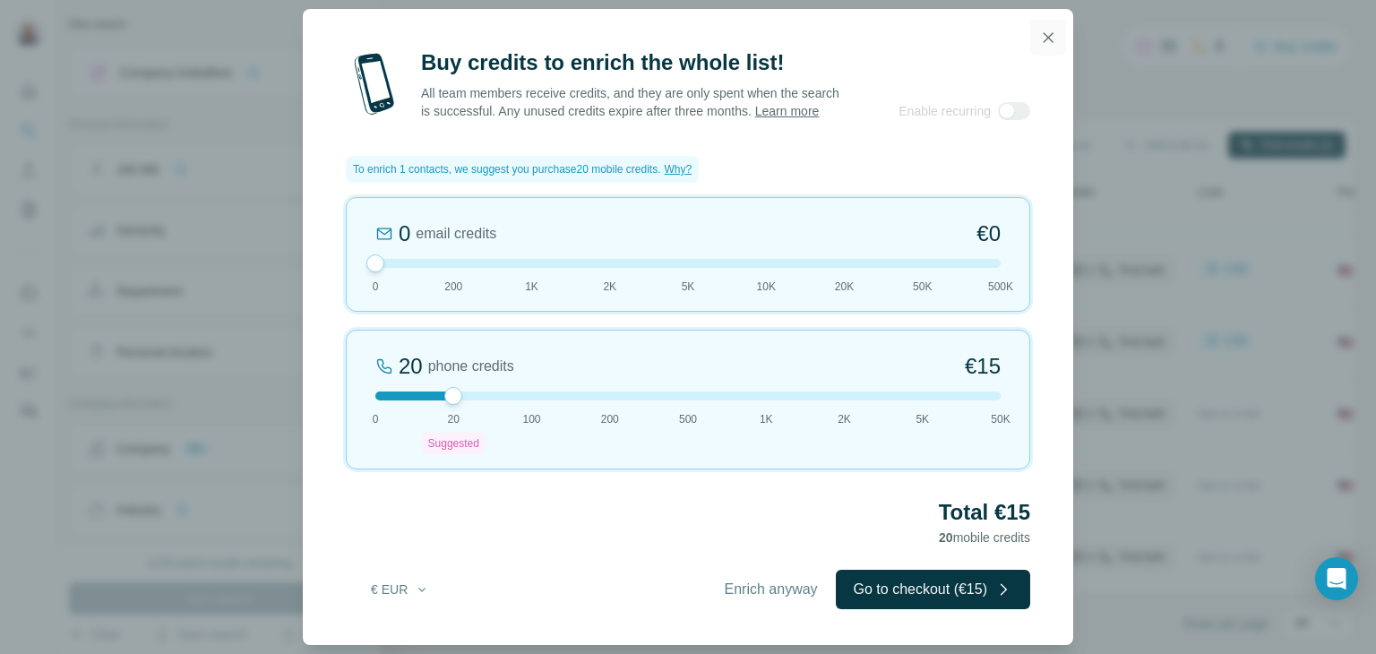
click at [1050, 36] on icon "button" at bounding box center [1048, 38] width 18 height 18
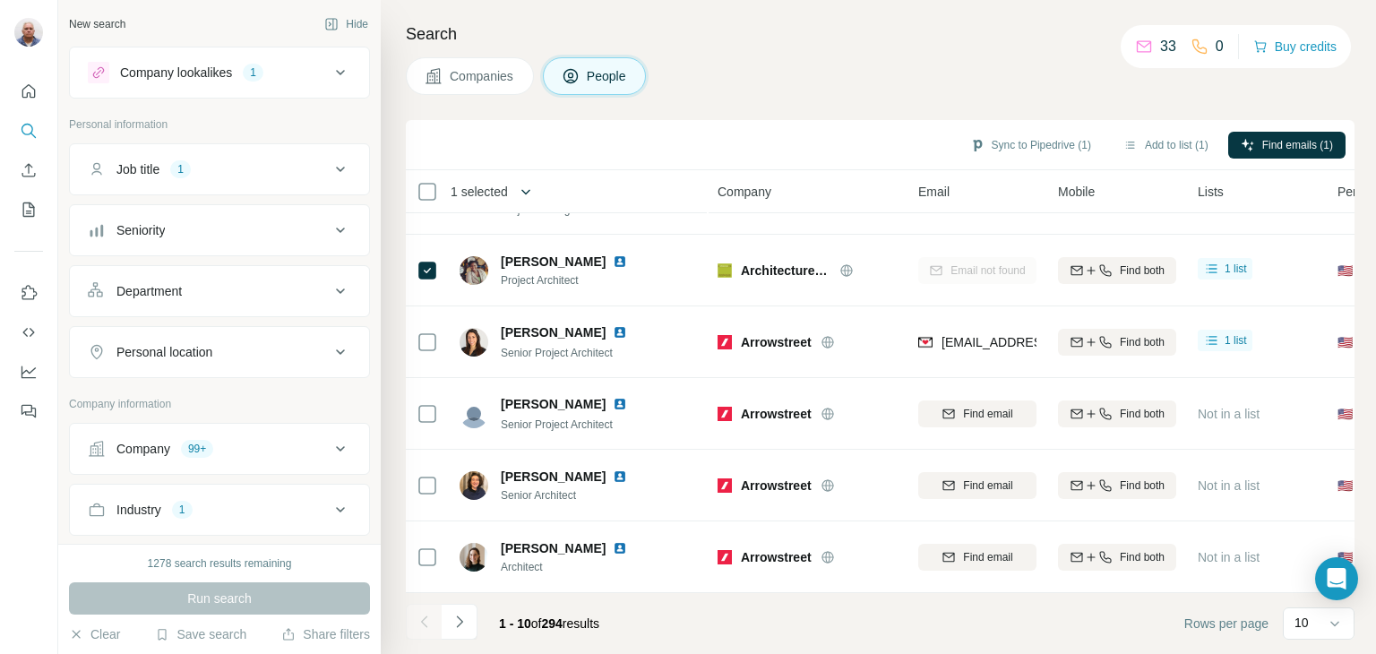
click at [521, 187] on icon "button" at bounding box center [526, 192] width 18 height 18
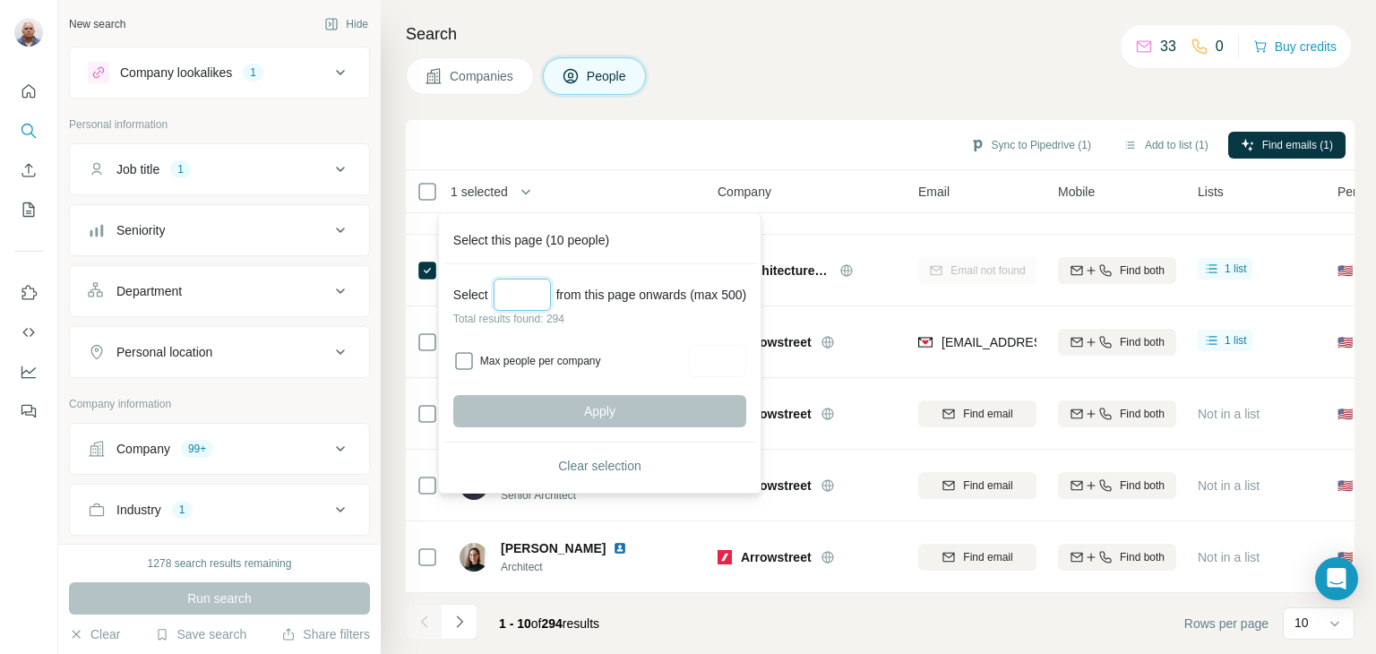
click at [514, 288] on input "Select a number (up to 500)" at bounding box center [522, 295] width 57 height 32
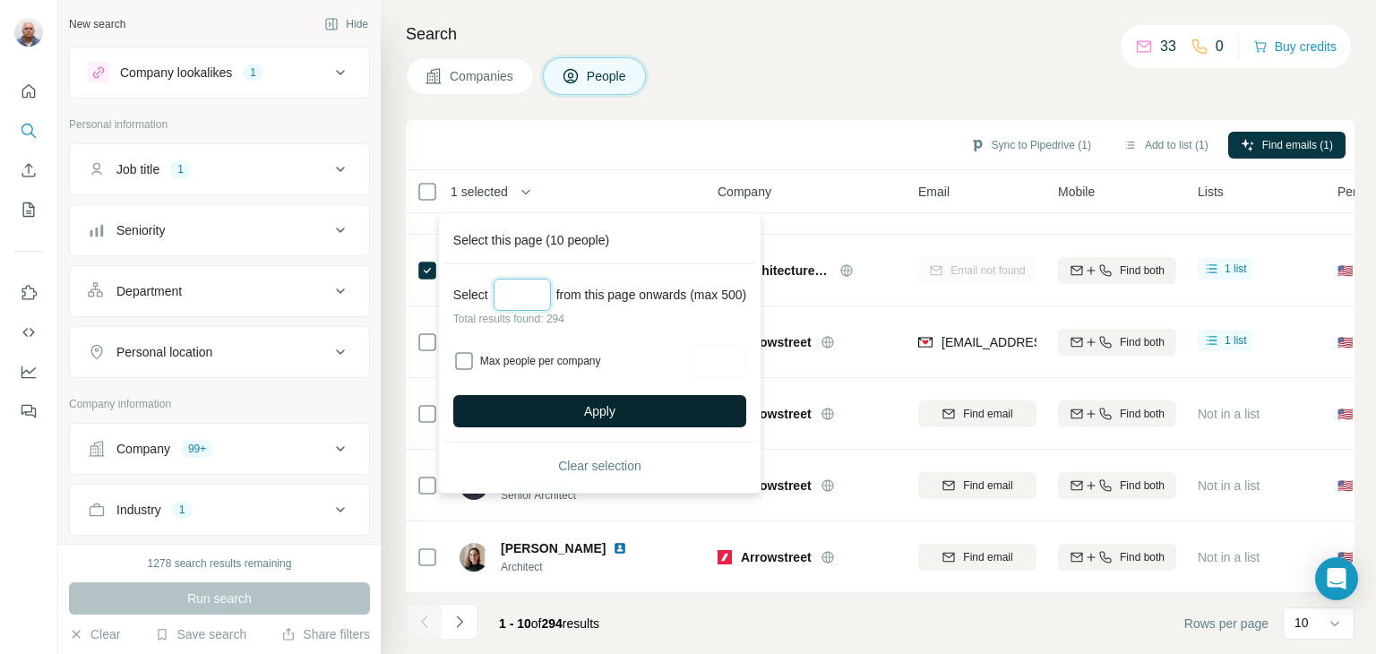
type input "***"
click at [603, 403] on span "Apply" at bounding box center [599, 411] width 31 height 18
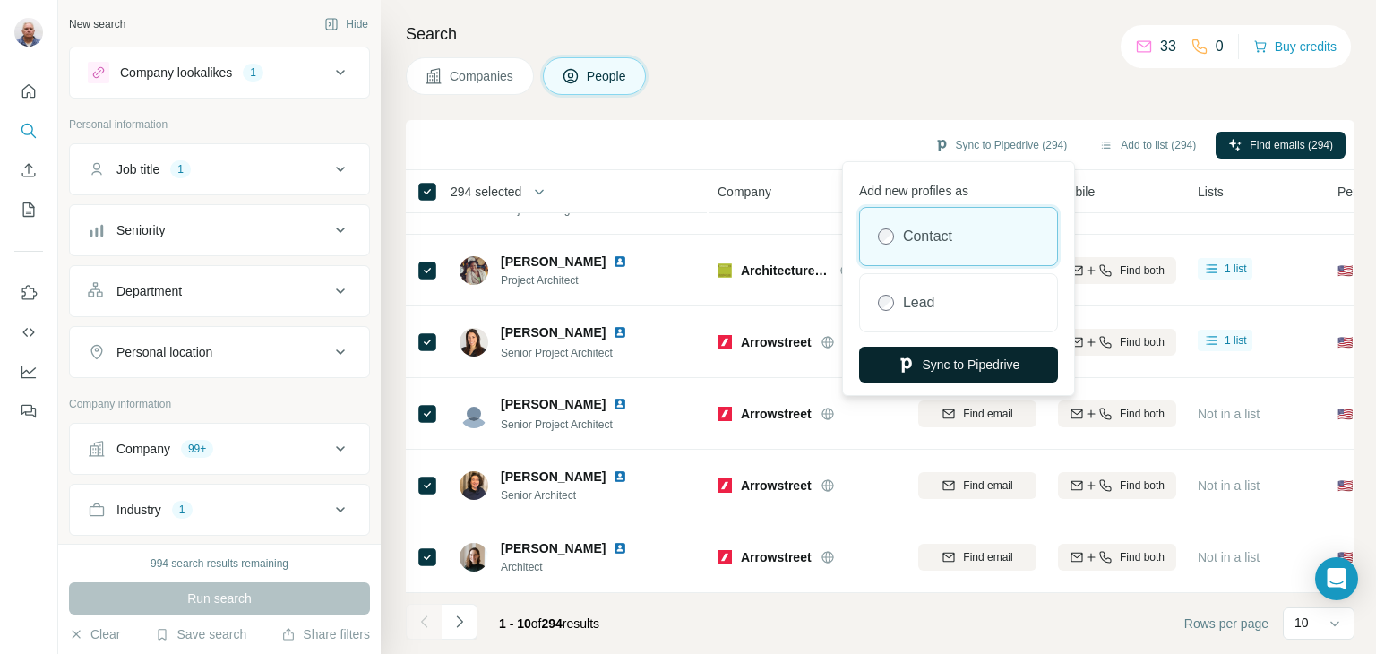
click at [989, 359] on button "Sync to Pipedrive" at bounding box center [958, 365] width 199 height 36
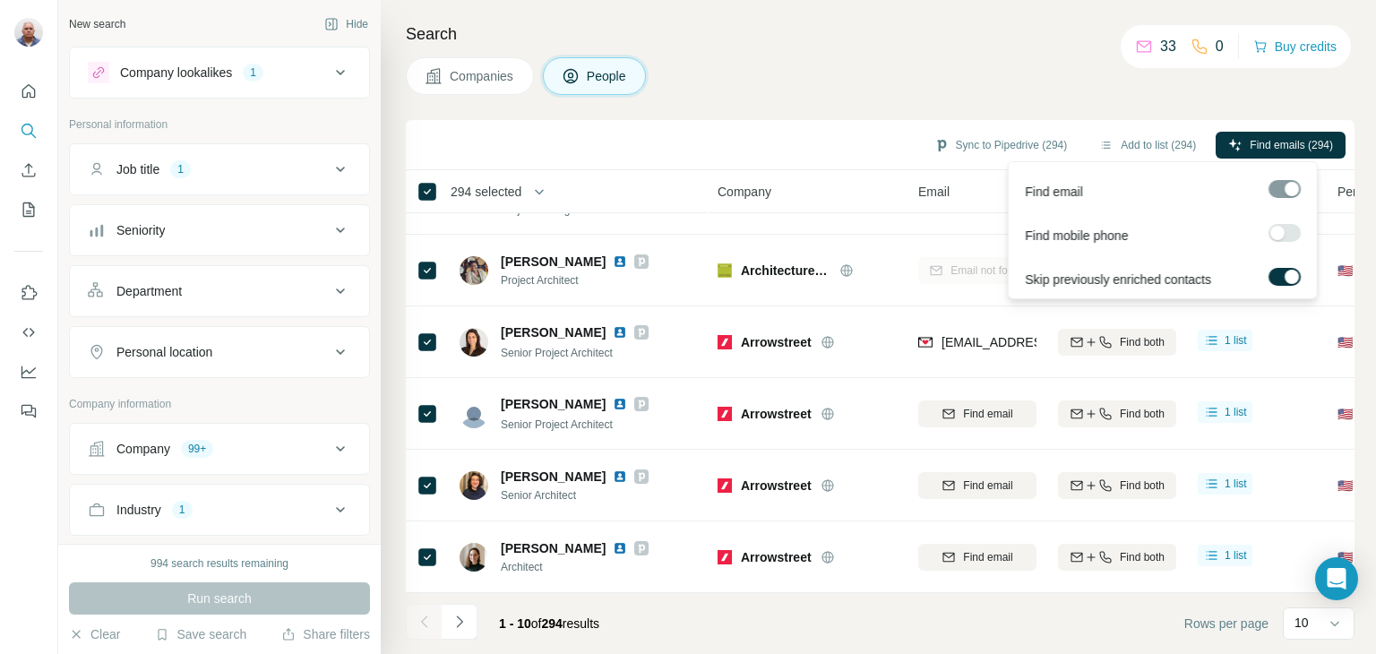
drag, startPoint x: 1276, startPoint y: 230, endPoint x: 1297, endPoint y: 229, distance: 21.5
click at [1297, 229] on label at bounding box center [1285, 233] width 32 height 18
click at [1280, 193] on div at bounding box center [1285, 188] width 32 height 18
click at [1264, 141] on span "Find emails (294)" at bounding box center [1291, 145] width 83 height 16
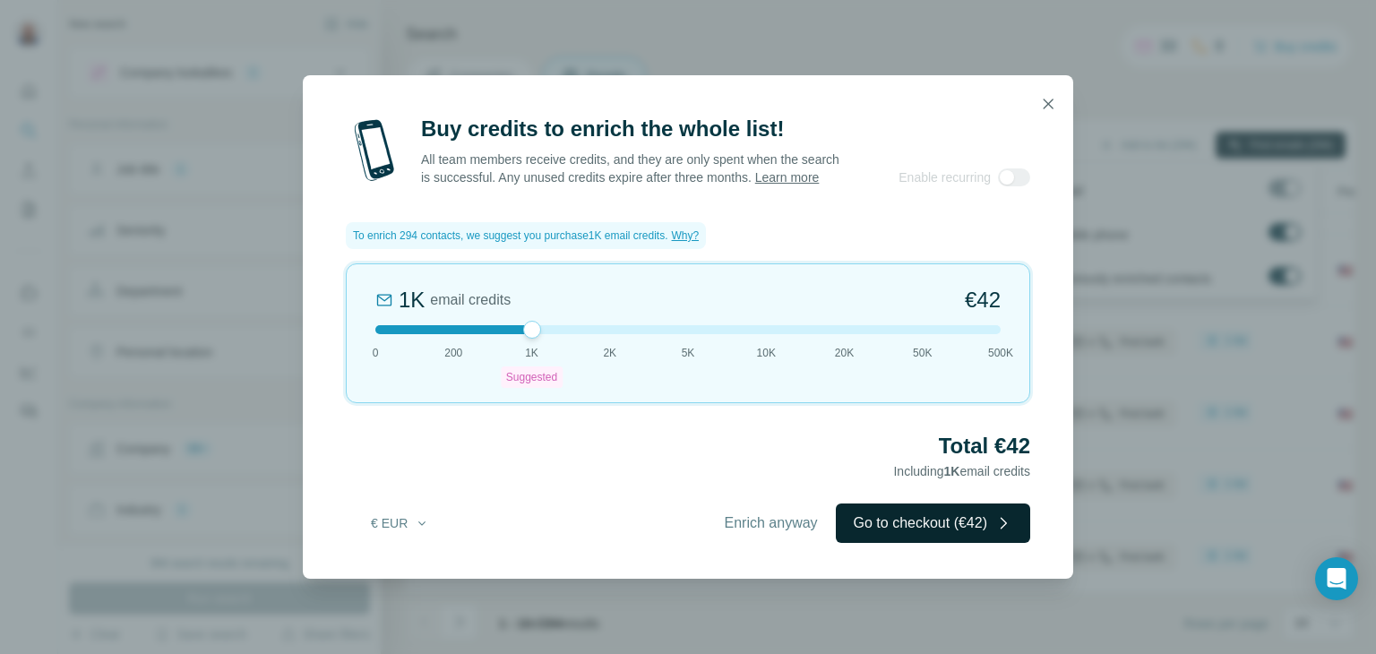
click at [928, 531] on button "Go to checkout (€42)" at bounding box center [933, 523] width 194 height 39
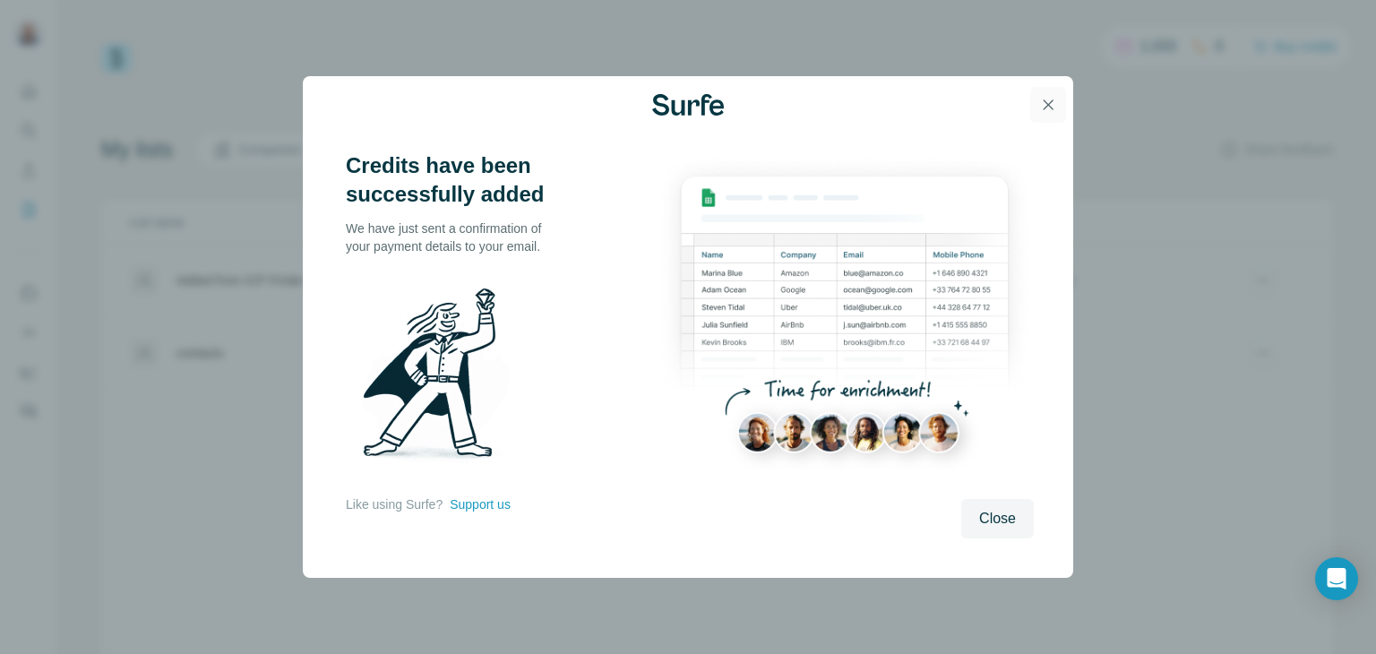
click at [1057, 99] on button "button" at bounding box center [1048, 105] width 36 height 36
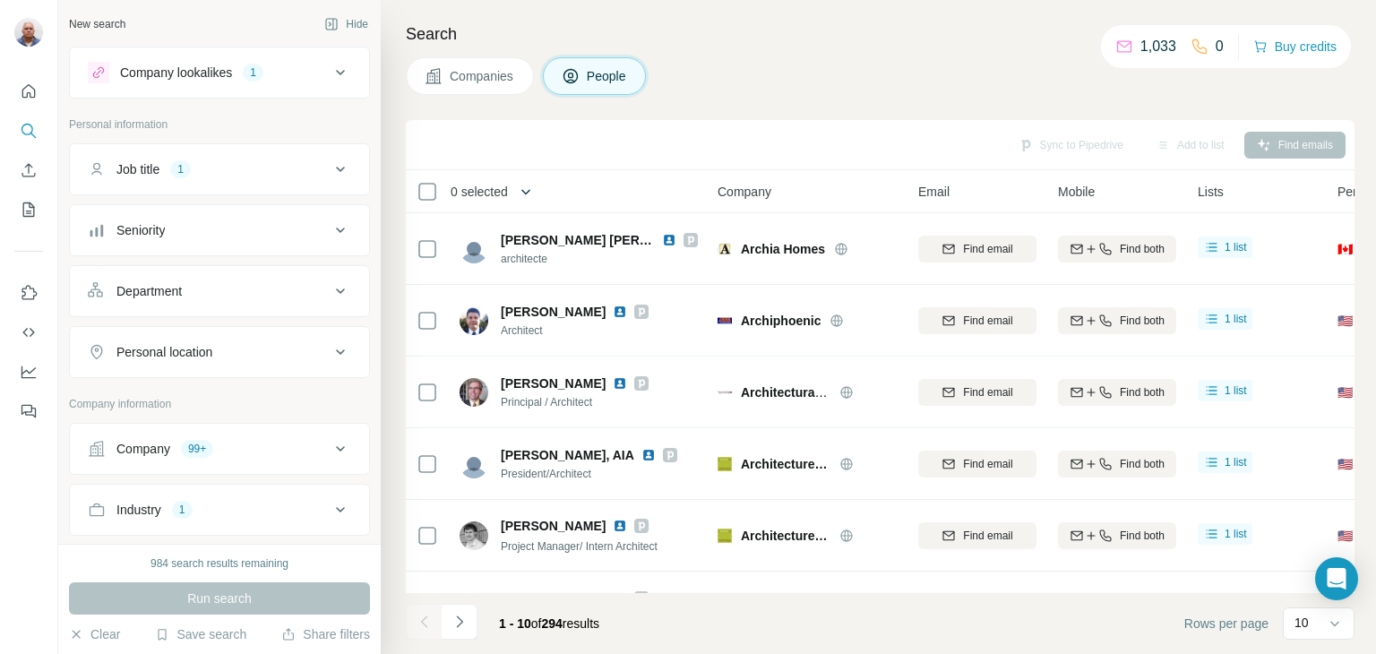
click at [523, 189] on icon "button" at bounding box center [526, 192] width 18 height 18
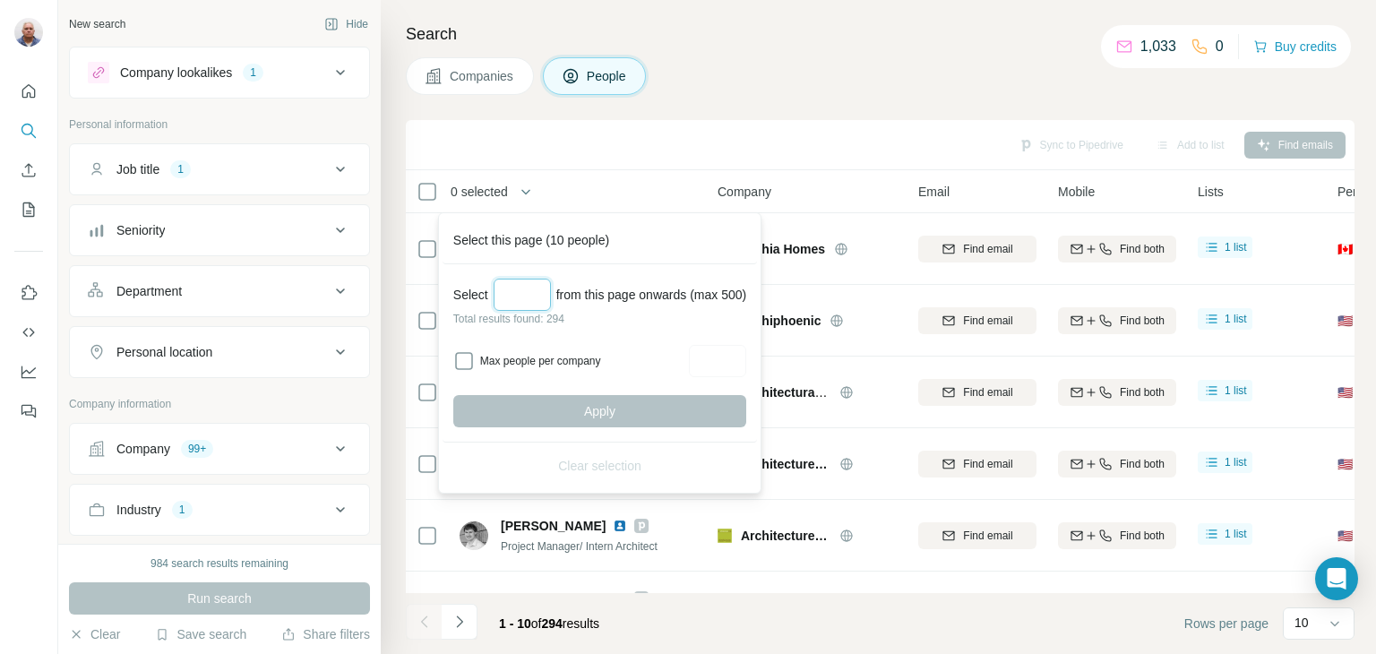
click at [504, 293] on input "Select a number (up to 500)" at bounding box center [522, 295] width 57 height 32
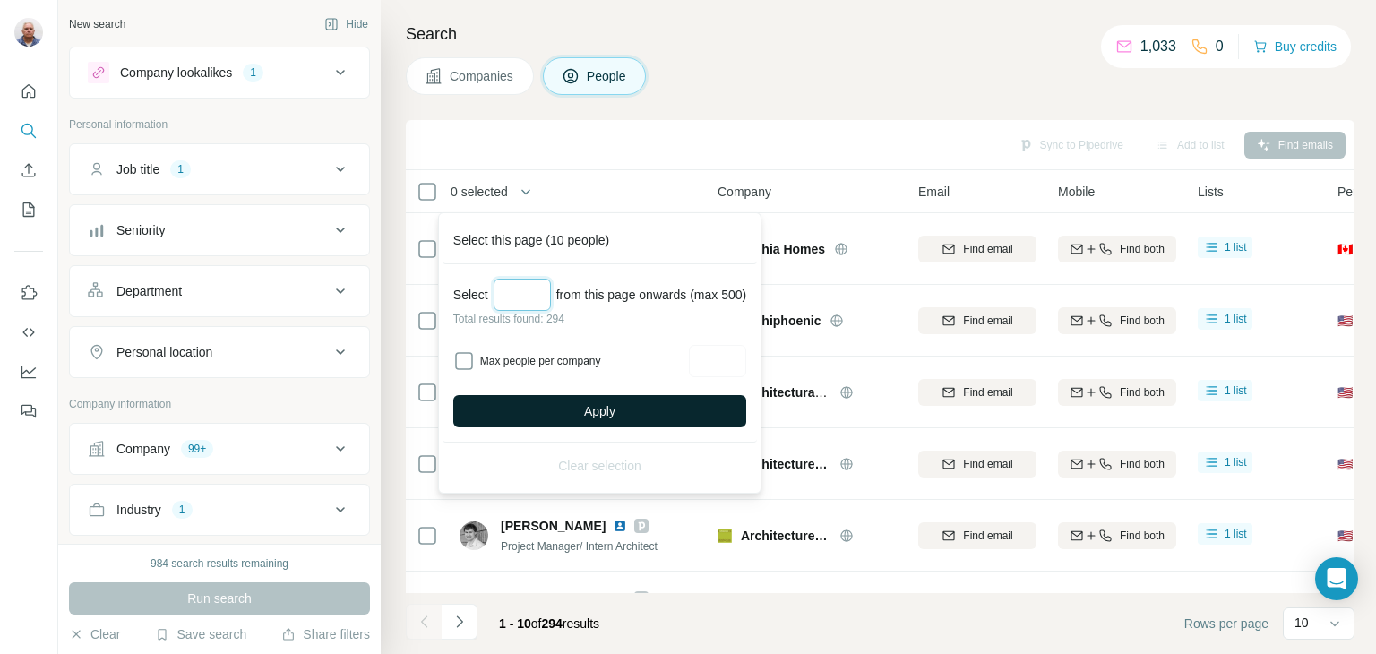
type input "***"
click at [609, 402] on span "Apply" at bounding box center [599, 411] width 31 height 18
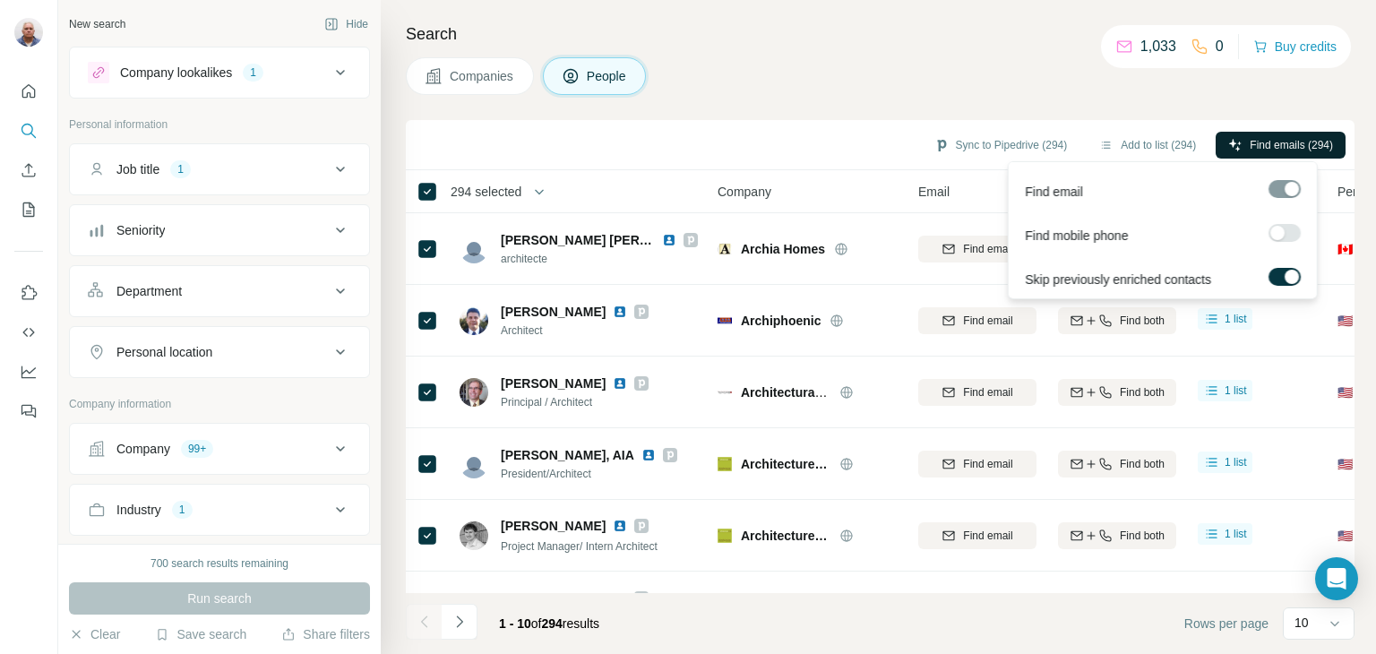
click at [1276, 143] on span "Find emails (294)" at bounding box center [1291, 145] width 83 height 16
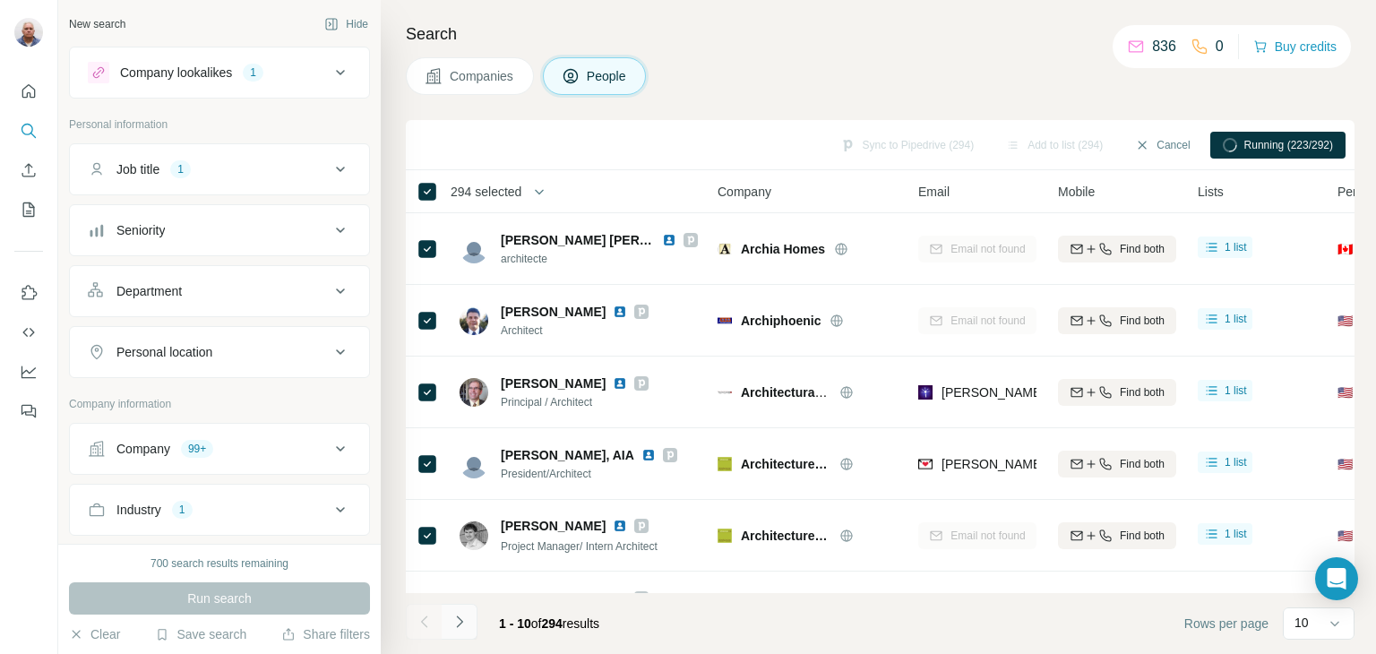
click at [456, 626] on icon "Navigate to next page" at bounding box center [459, 622] width 6 height 12
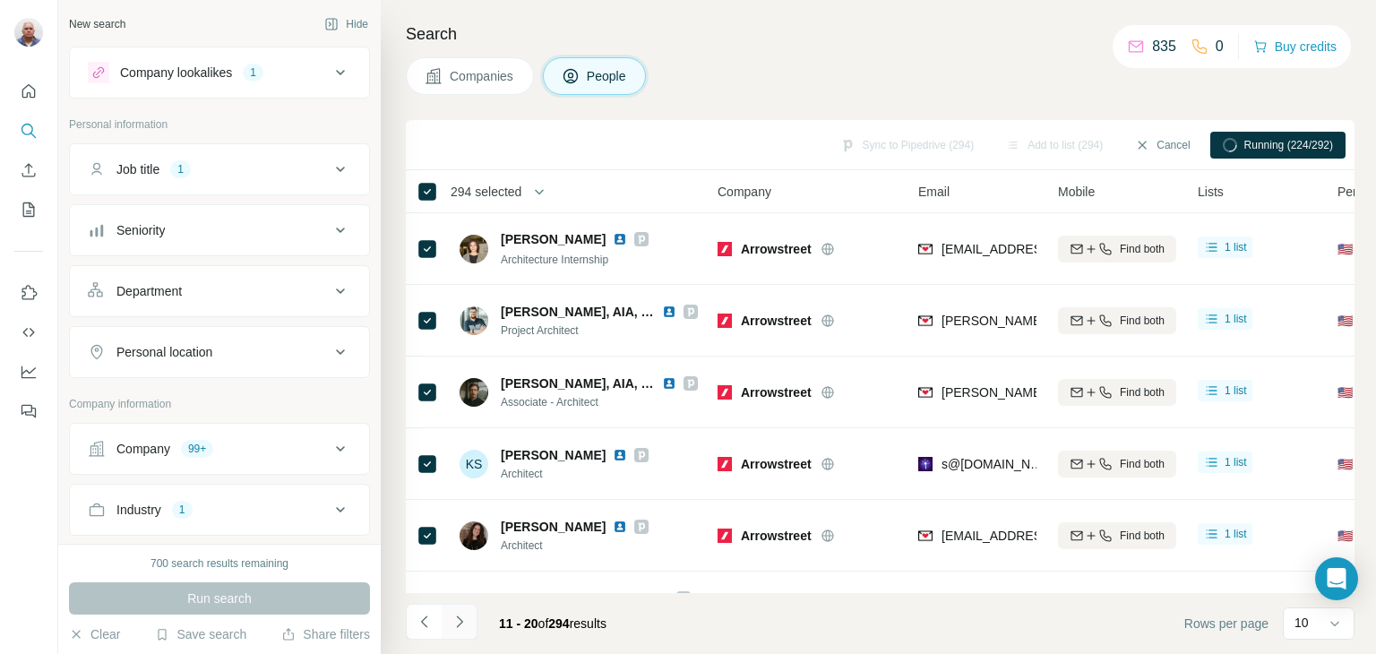
click at [456, 626] on icon "Navigate to next page" at bounding box center [459, 622] width 6 height 12
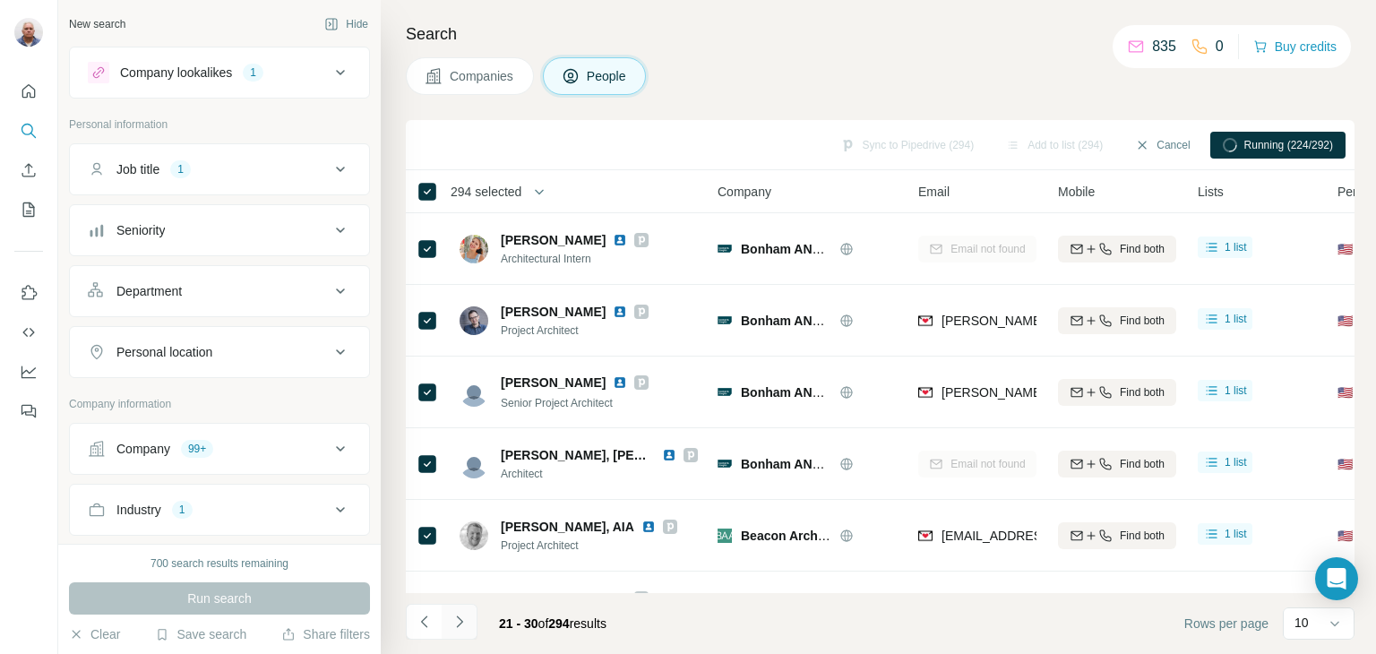
click at [456, 626] on icon "Navigate to next page" at bounding box center [459, 622] width 6 height 12
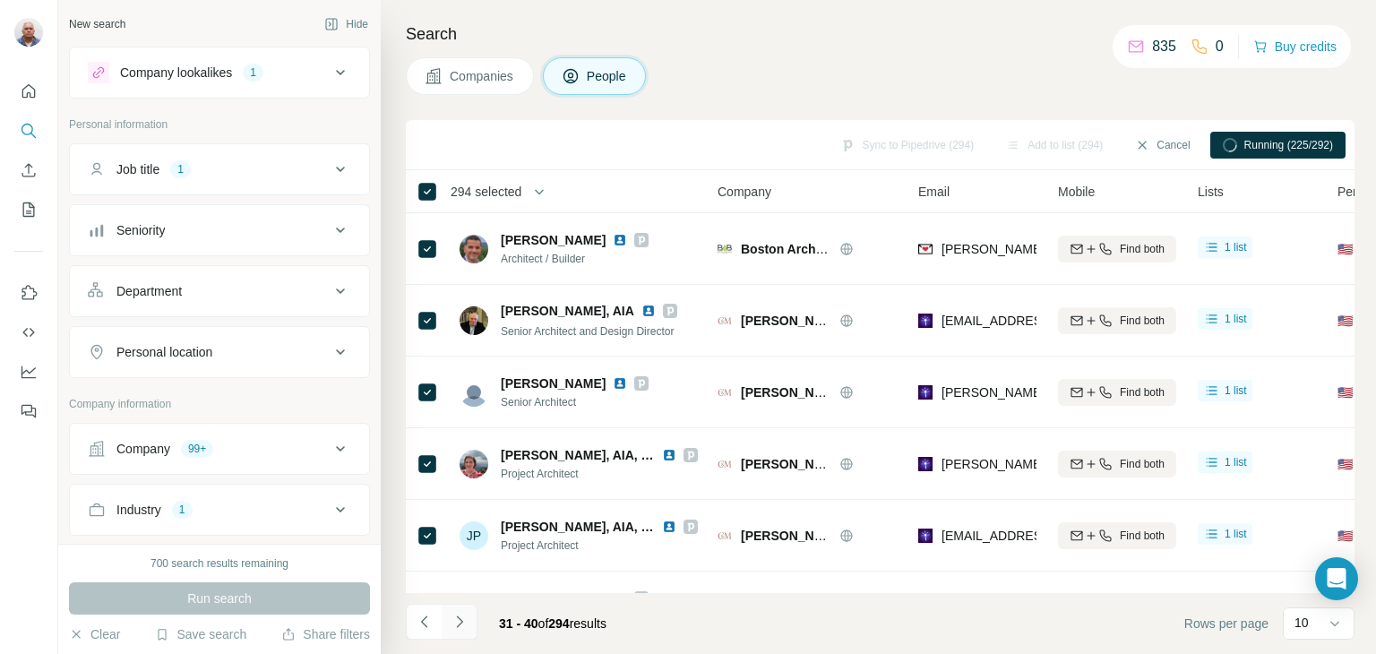
click at [456, 626] on icon "Navigate to next page" at bounding box center [459, 622] width 6 height 12
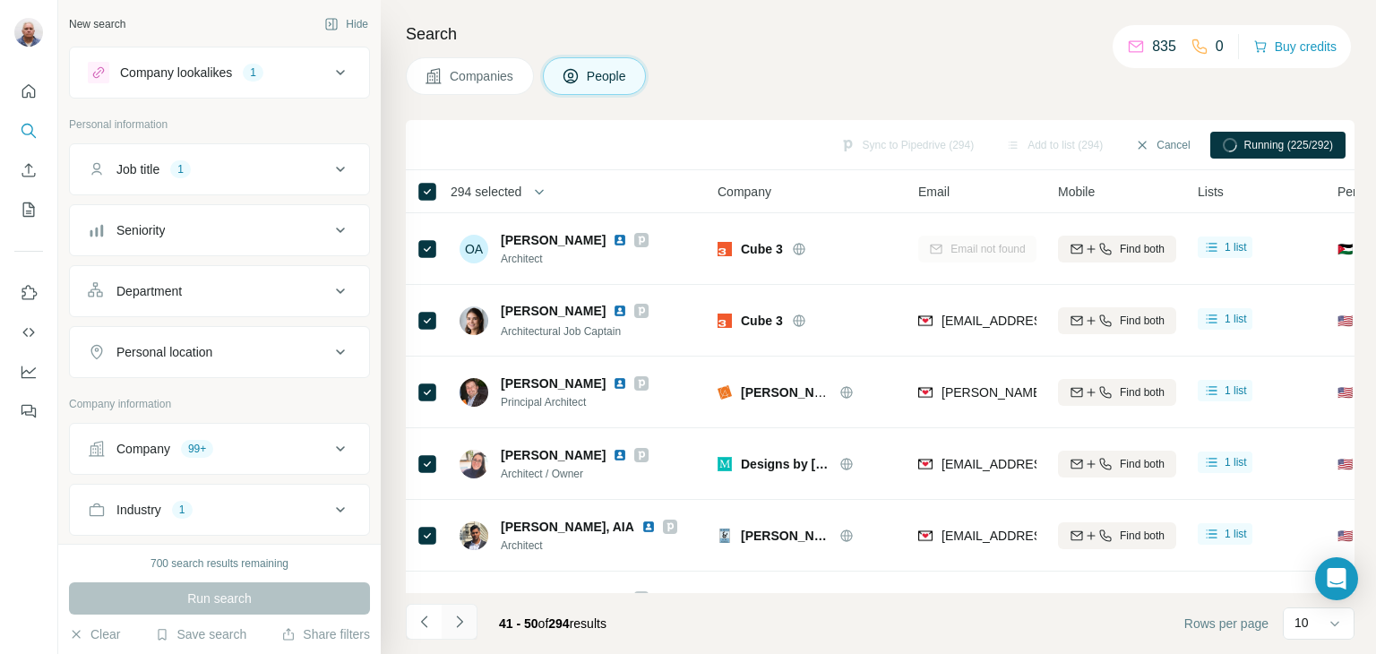
click at [456, 626] on icon "Navigate to next page" at bounding box center [459, 622] width 6 height 12
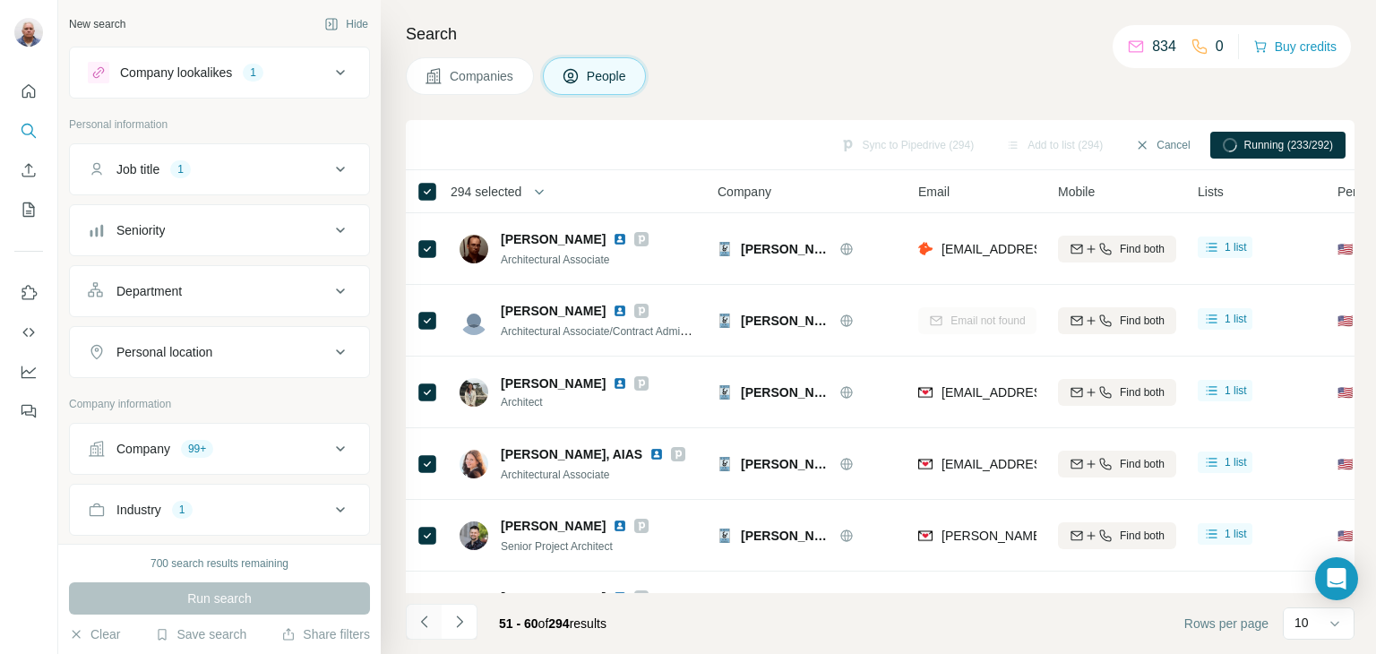
click at [422, 617] on icon "Navigate to previous page" at bounding box center [425, 622] width 18 height 18
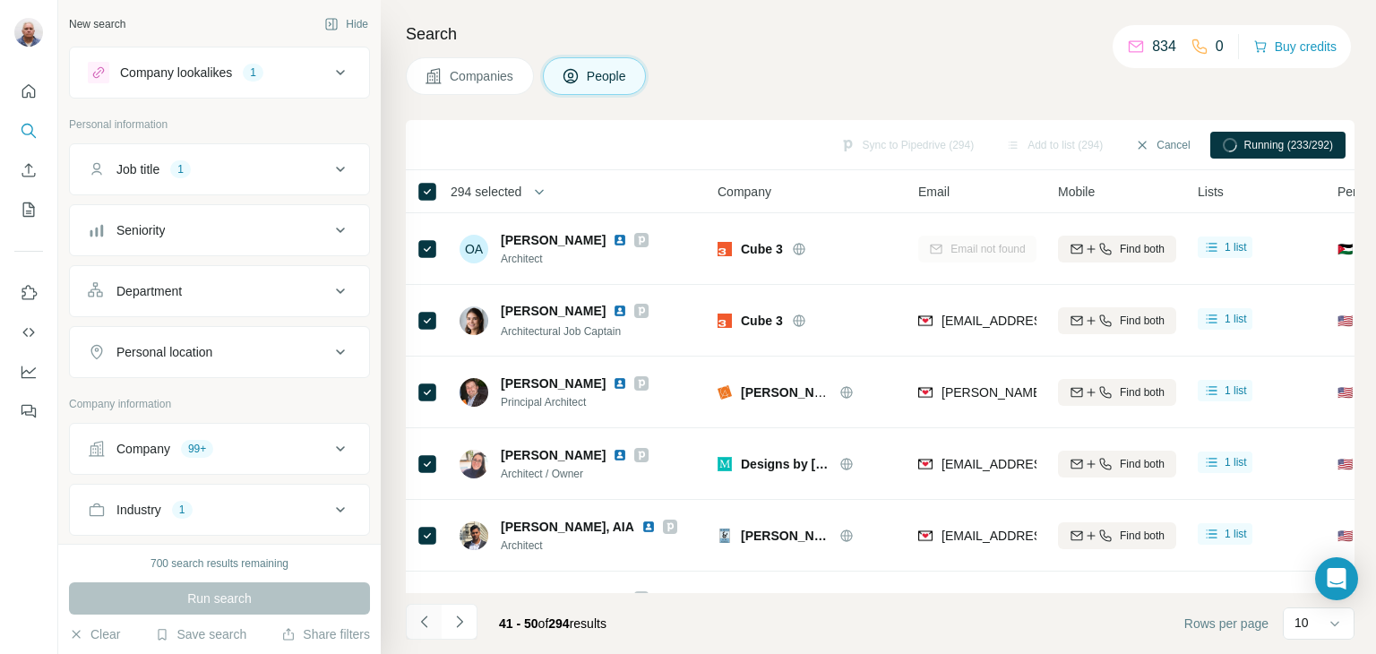
click at [422, 617] on icon "Navigate to previous page" at bounding box center [425, 622] width 18 height 18
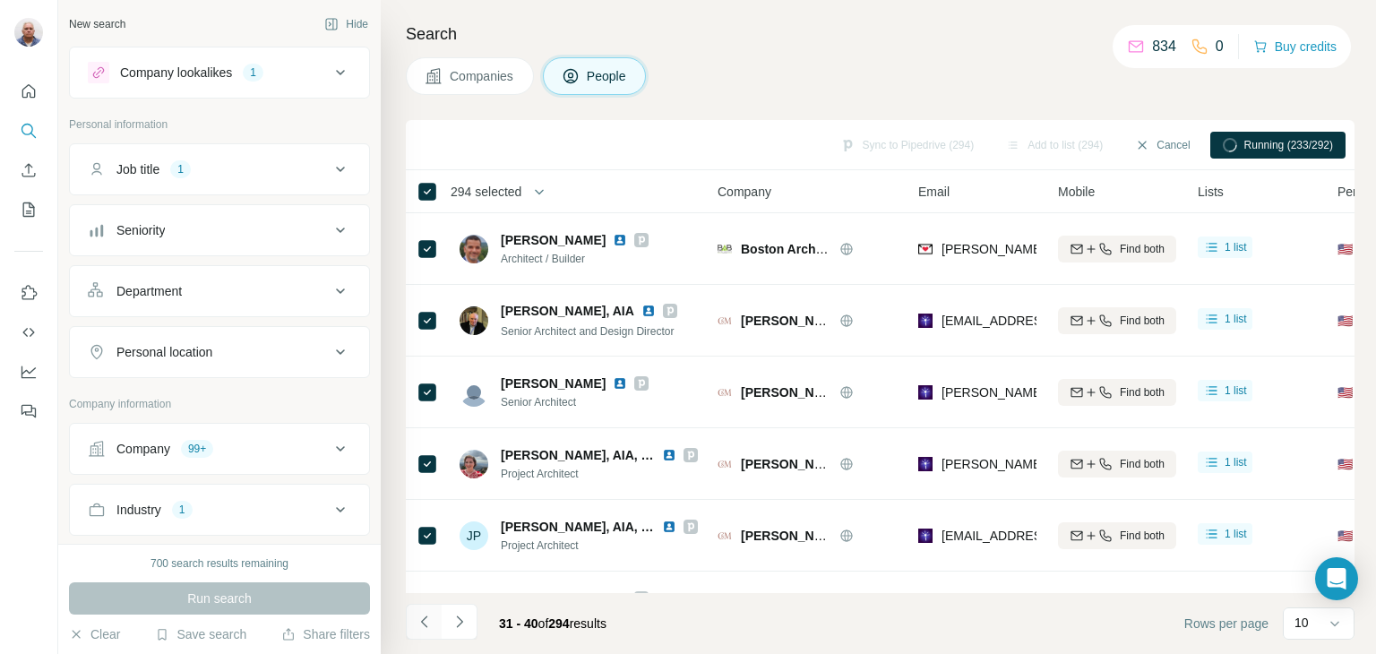
click at [422, 617] on icon "Navigate to previous page" at bounding box center [425, 622] width 18 height 18
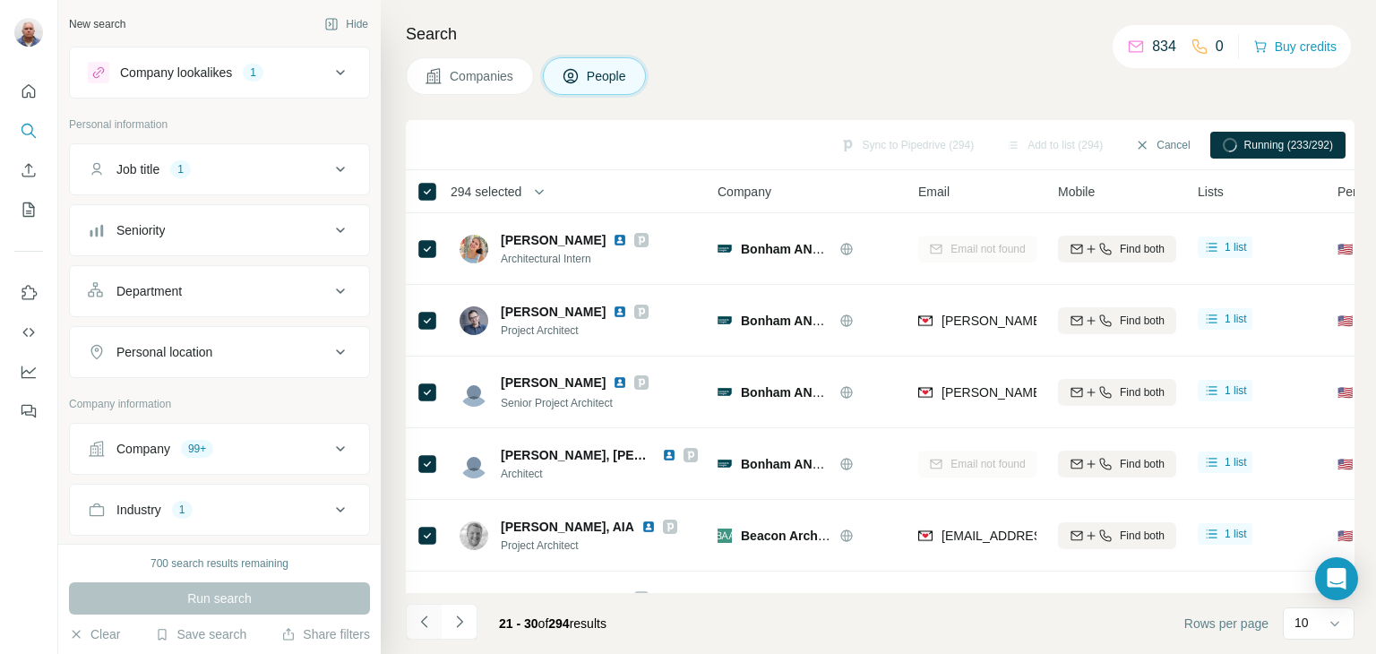
click at [422, 617] on icon "Navigate to previous page" at bounding box center [425, 622] width 18 height 18
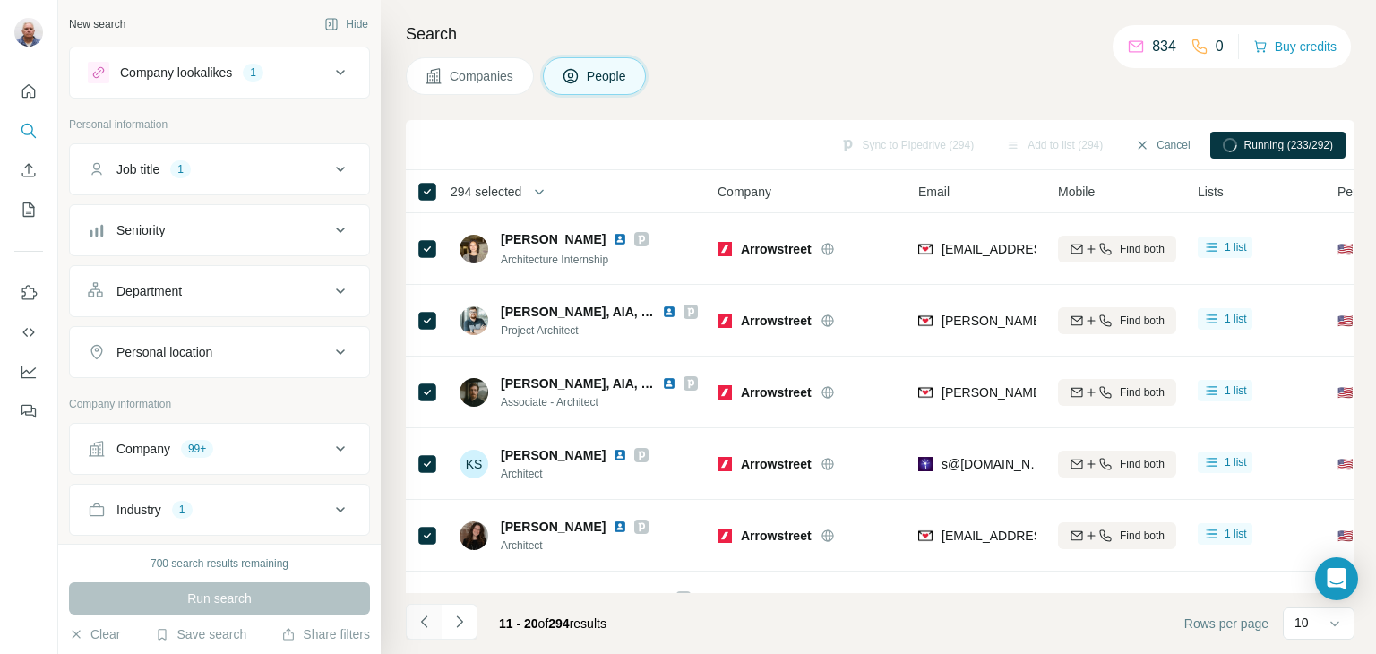
click at [422, 617] on icon "Navigate to previous page" at bounding box center [425, 622] width 18 height 18
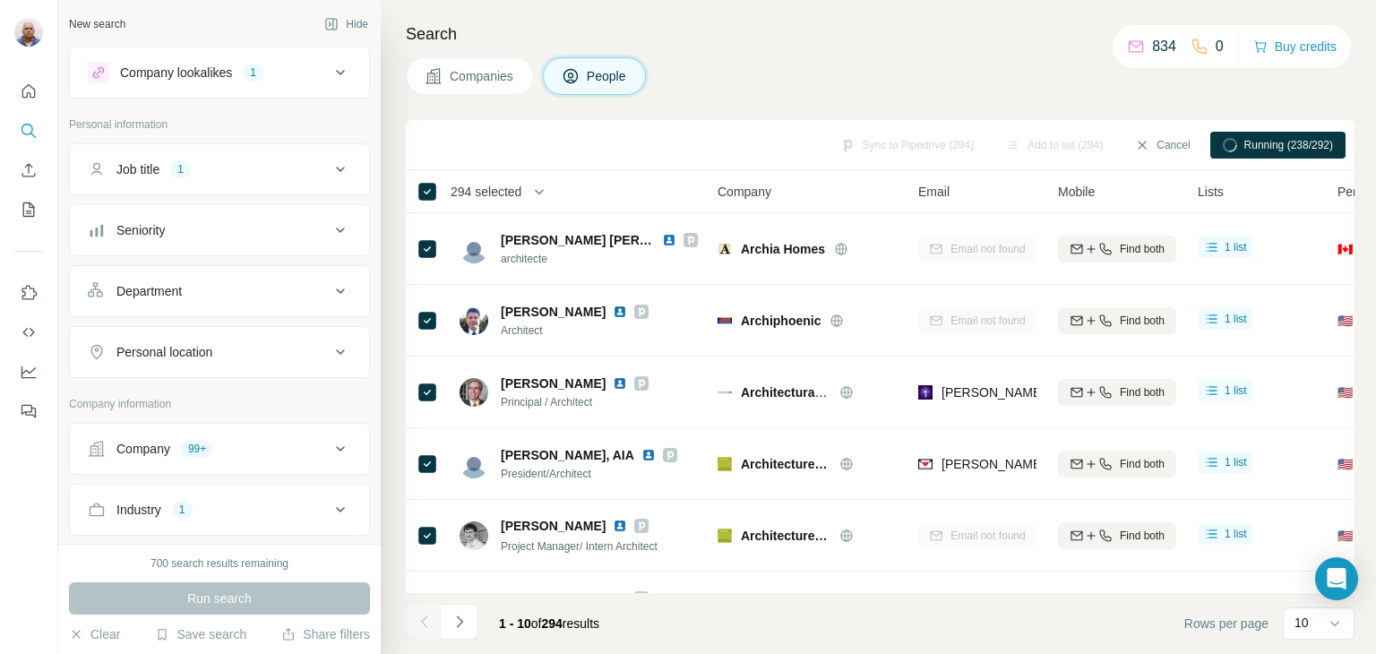
click at [422, 617] on div at bounding box center [424, 622] width 36 height 36
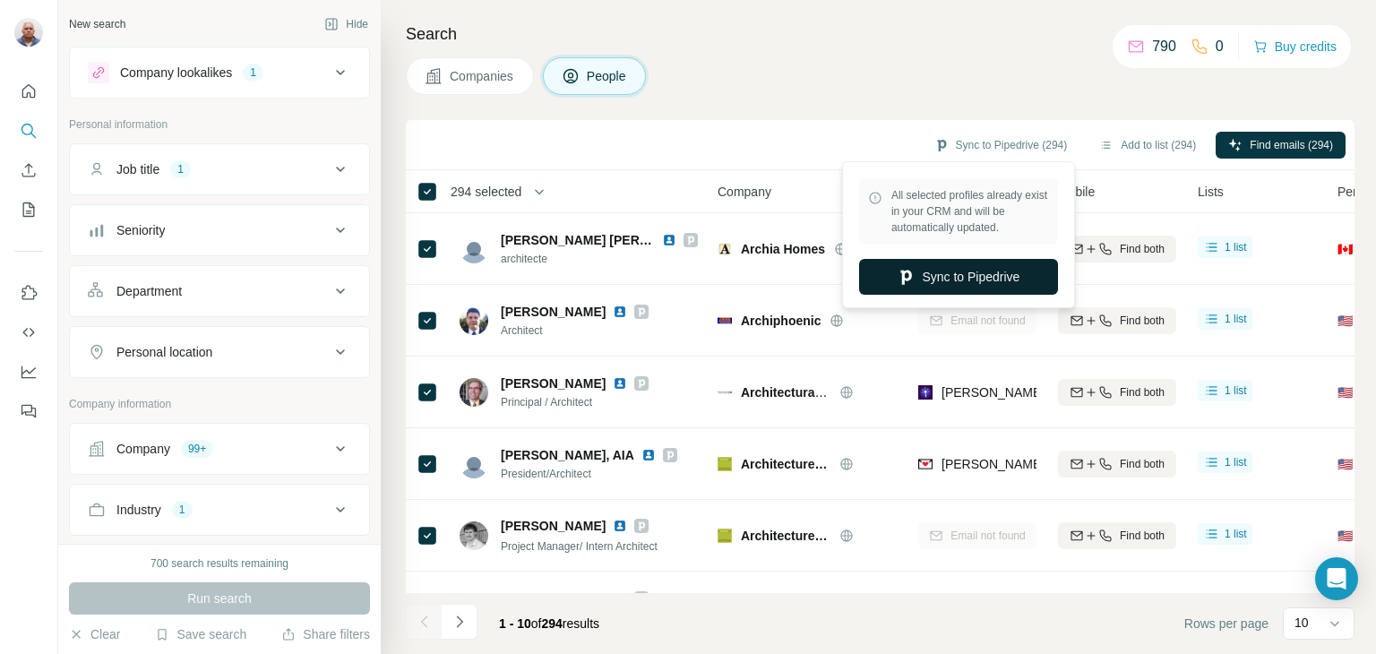
click at [1006, 280] on button "Sync to Pipedrive" at bounding box center [958, 277] width 199 height 36
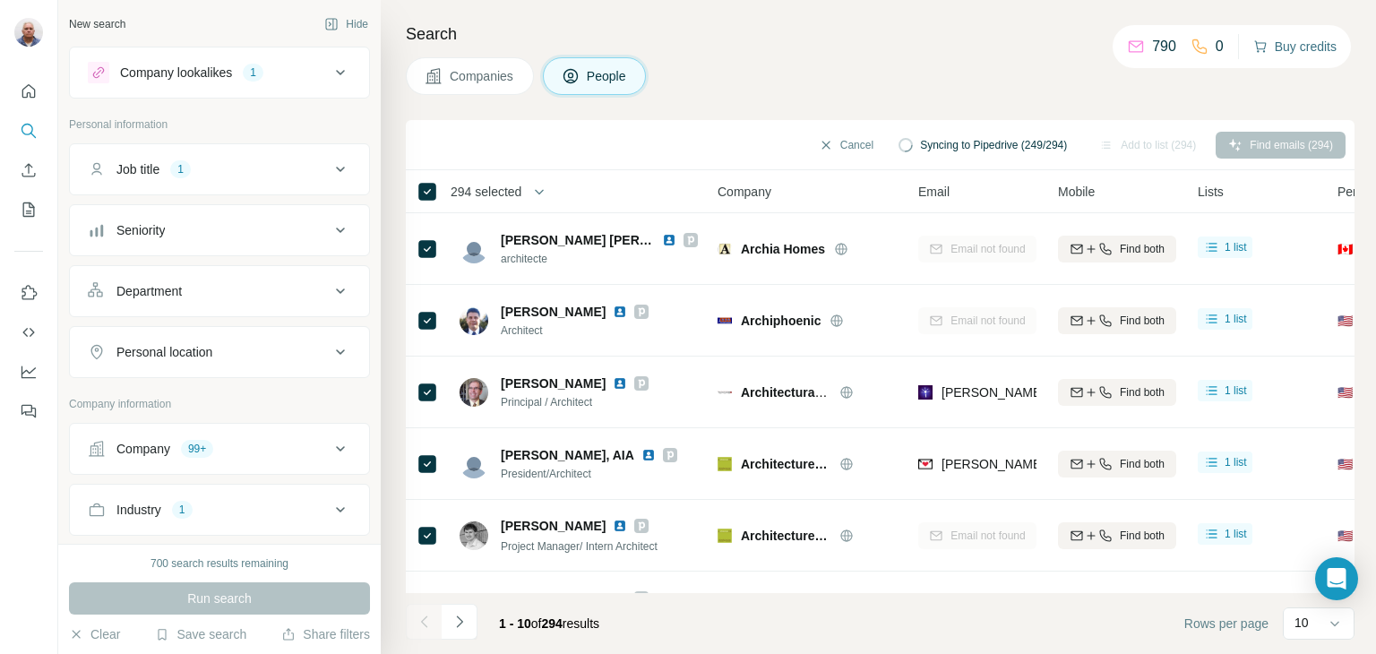
click at [1297, 44] on button "Buy credits" at bounding box center [1295, 46] width 83 height 25
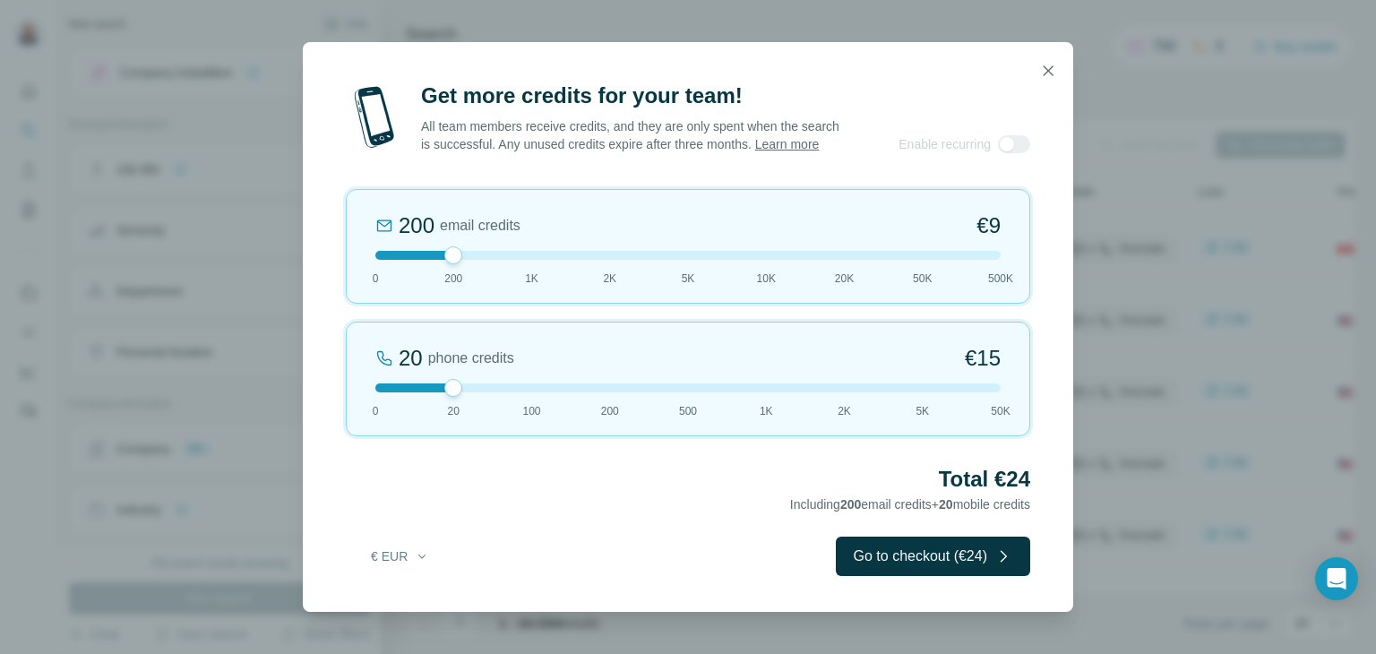
click at [515, 388] on div "20 phone credits €[PHONE_NUMBER] 1K 2K 5K 50K" at bounding box center [688, 379] width 685 height 115
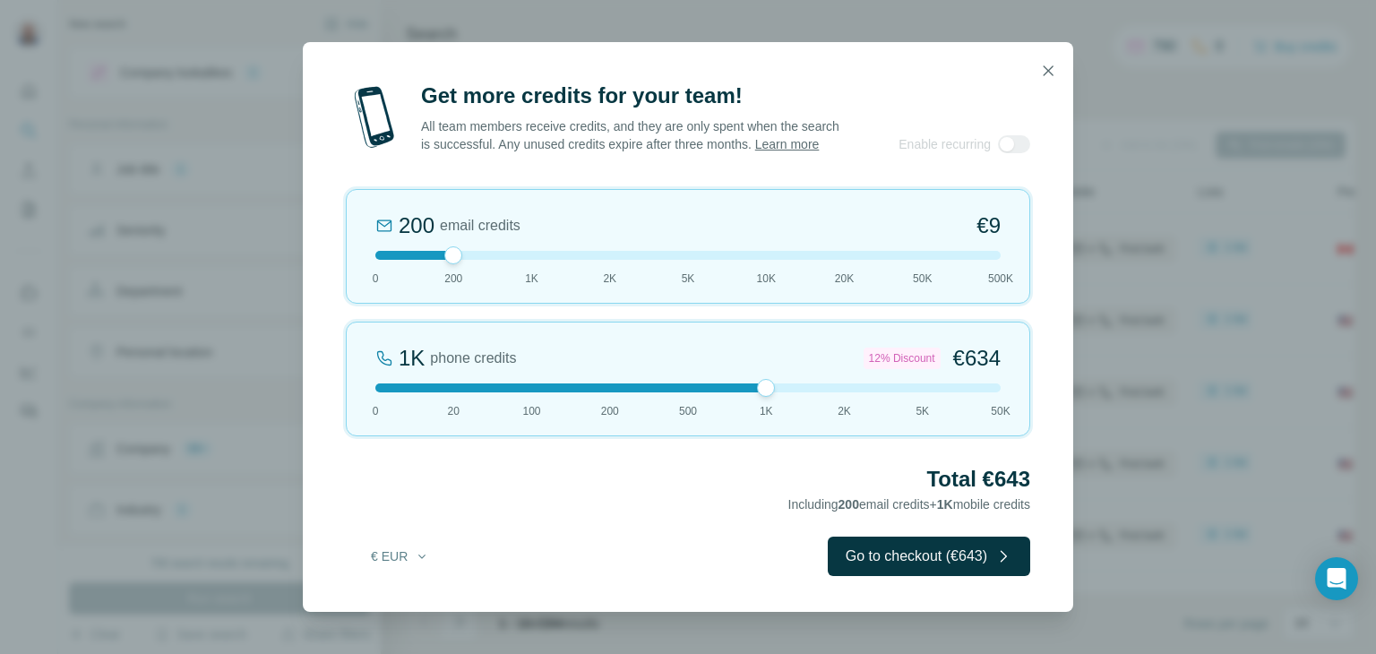
drag, startPoint x: 530, startPoint y: 395, endPoint x: 756, endPoint y: 400, distance: 225.8
click at [756, 392] on div at bounding box center [687, 388] width 625 height 9
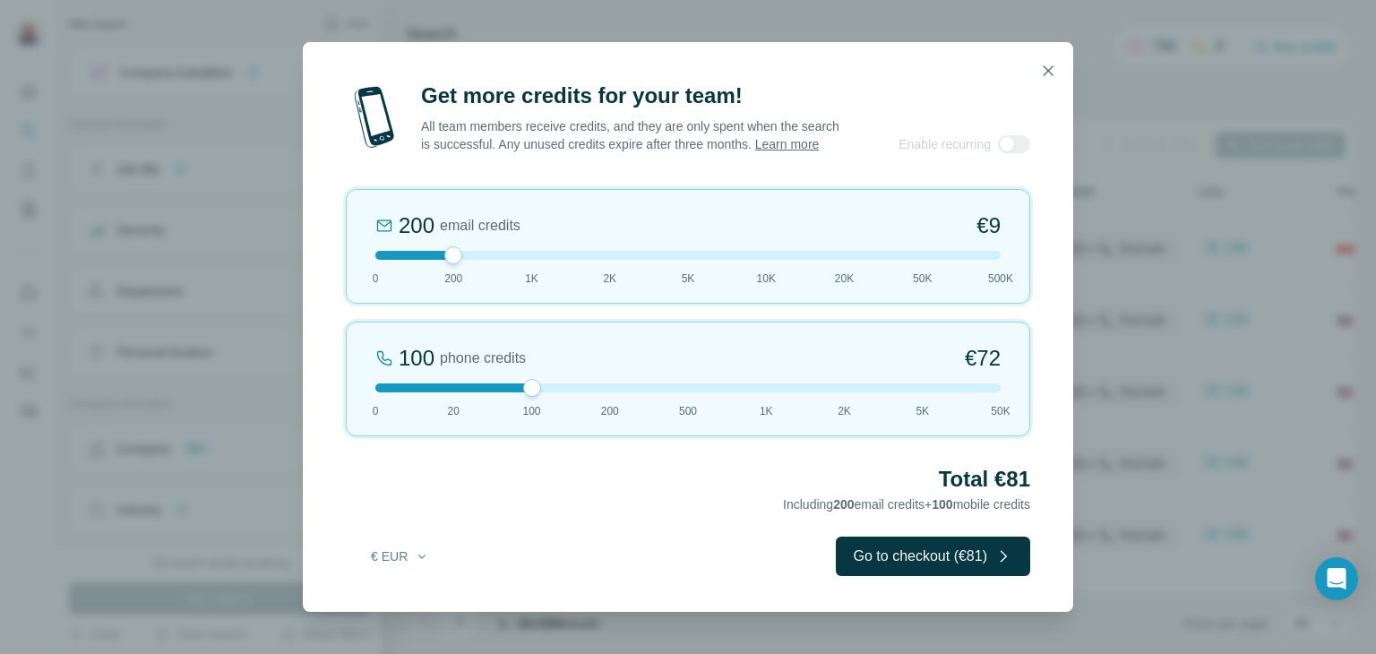
drag, startPoint x: 765, startPoint y: 400, endPoint x: 550, endPoint y: 402, distance: 215.1
click at [550, 402] on div "100 phone credits €[PHONE_NUMBER] 1K 2K 5K 50K" at bounding box center [688, 379] width 685 height 115
click at [1043, 62] on icon "button" at bounding box center [1048, 71] width 18 height 18
